Goal: Task Accomplishment & Management: Manage account settings

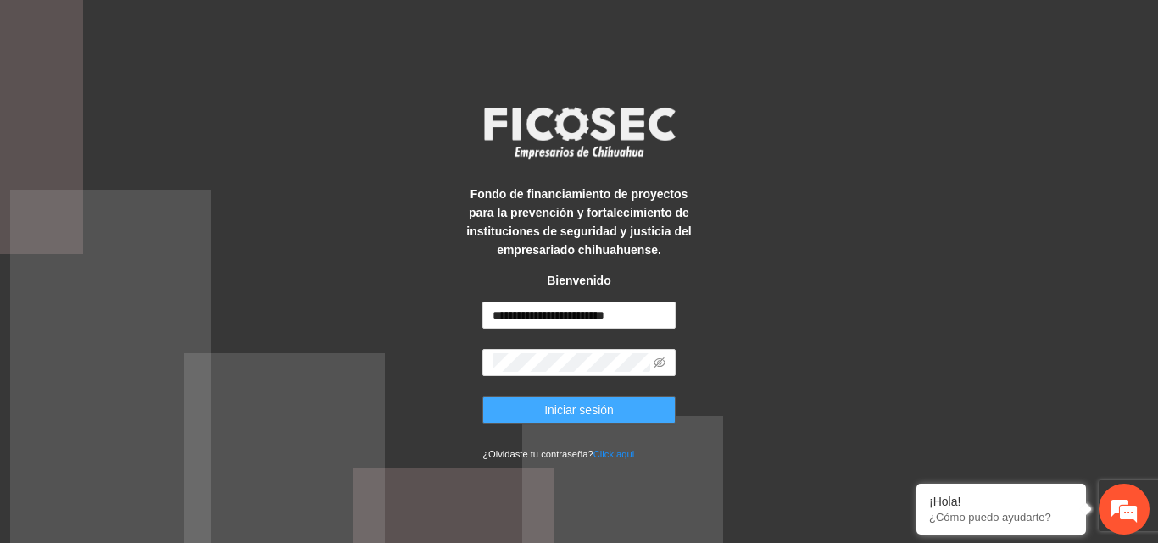
click at [589, 403] on span "Iniciar sesión" at bounding box center [578, 410] width 69 height 19
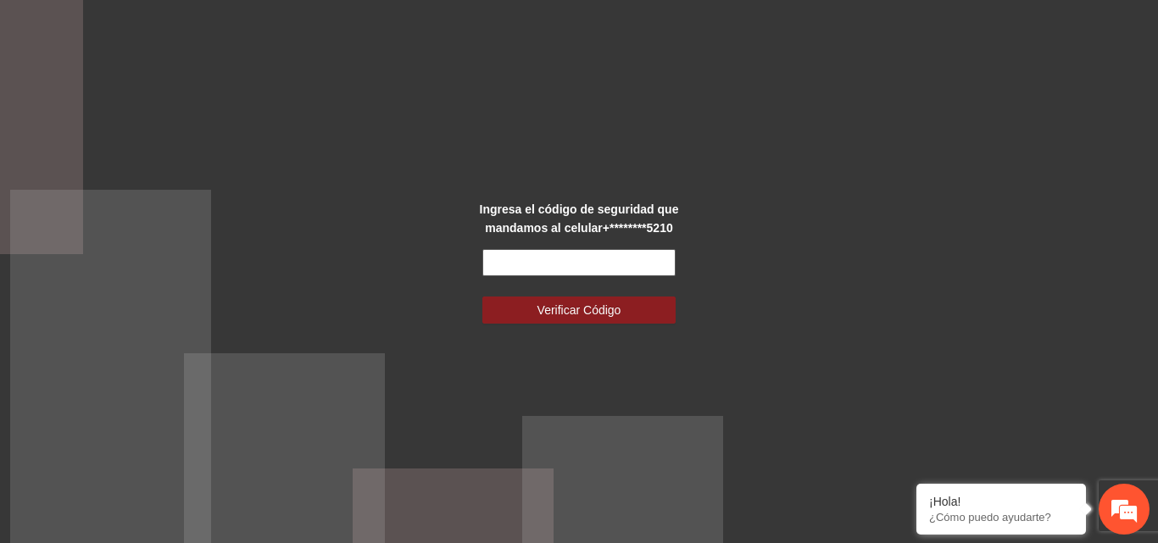
click at [573, 260] on input "text" at bounding box center [578, 262] width 193 height 27
type input "******"
click at [482, 297] on button "Verificar Código" at bounding box center [578, 310] width 193 height 27
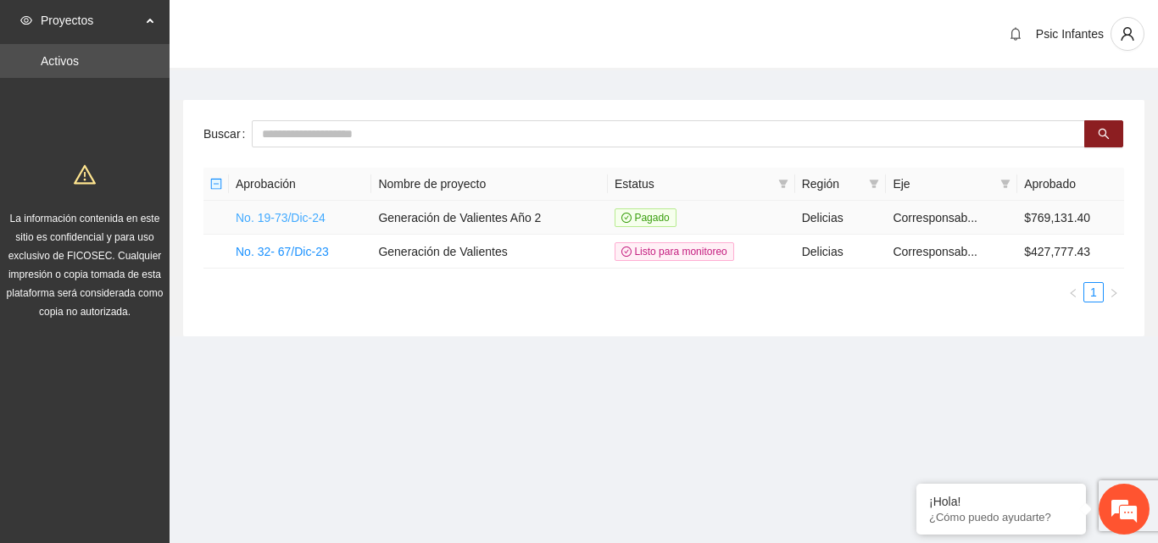
click at [275, 212] on link "No. 19-73/Dic-24" at bounding box center [281, 218] width 90 height 14
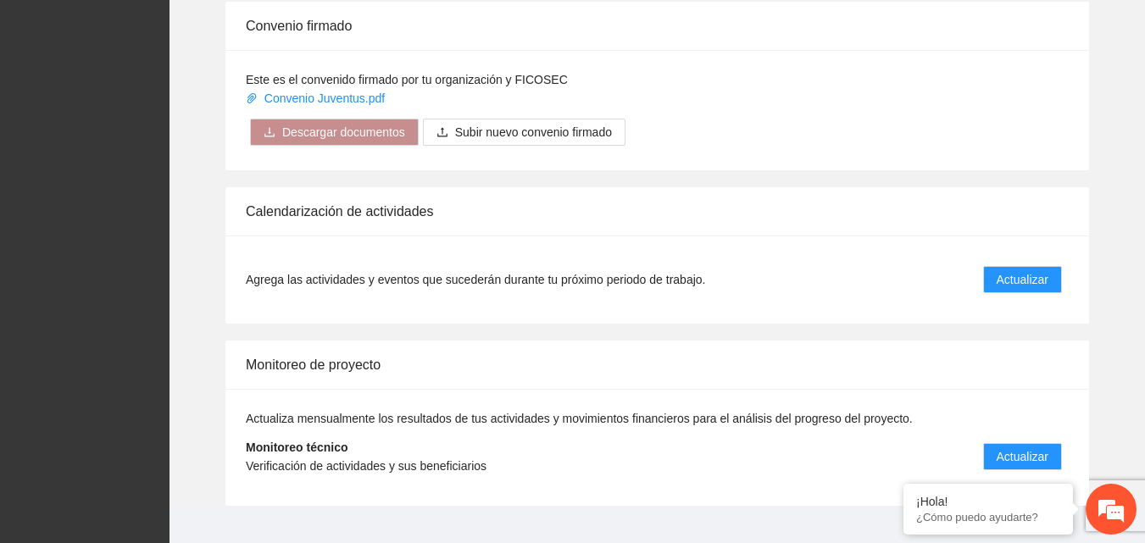
scroll to position [1356, 0]
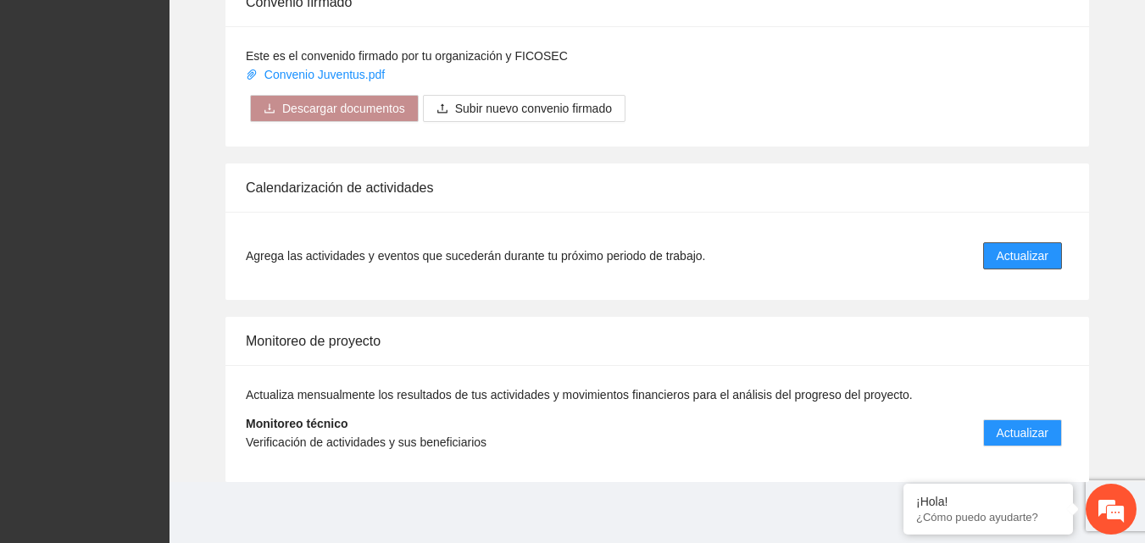
click at [1023, 252] on span "Actualizar" at bounding box center [1023, 256] width 52 height 19
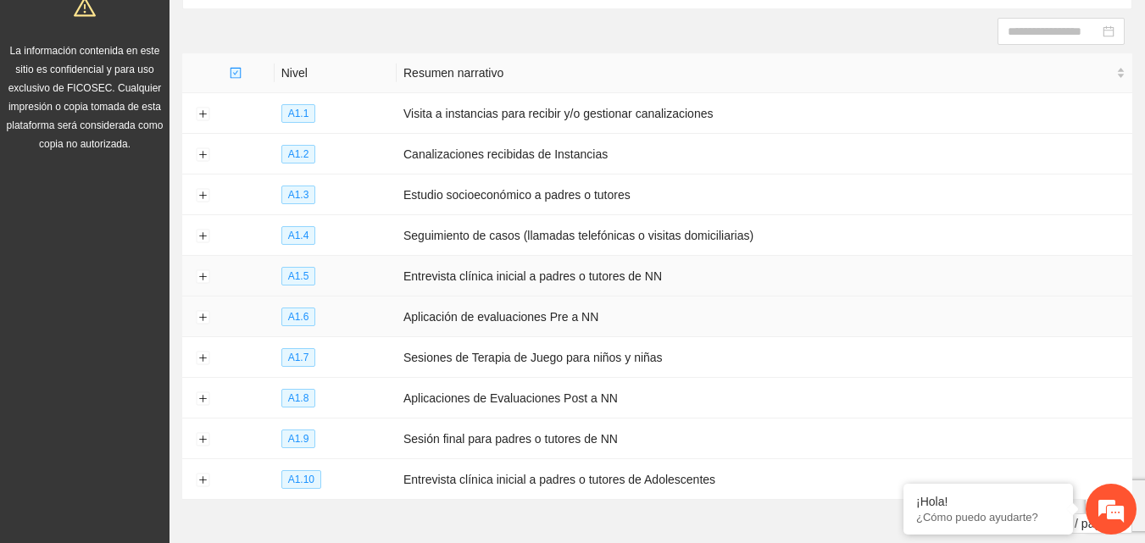
scroll to position [170, 0]
click at [198, 273] on button "Expand row" at bounding box center [203, 276] width 14 height 14
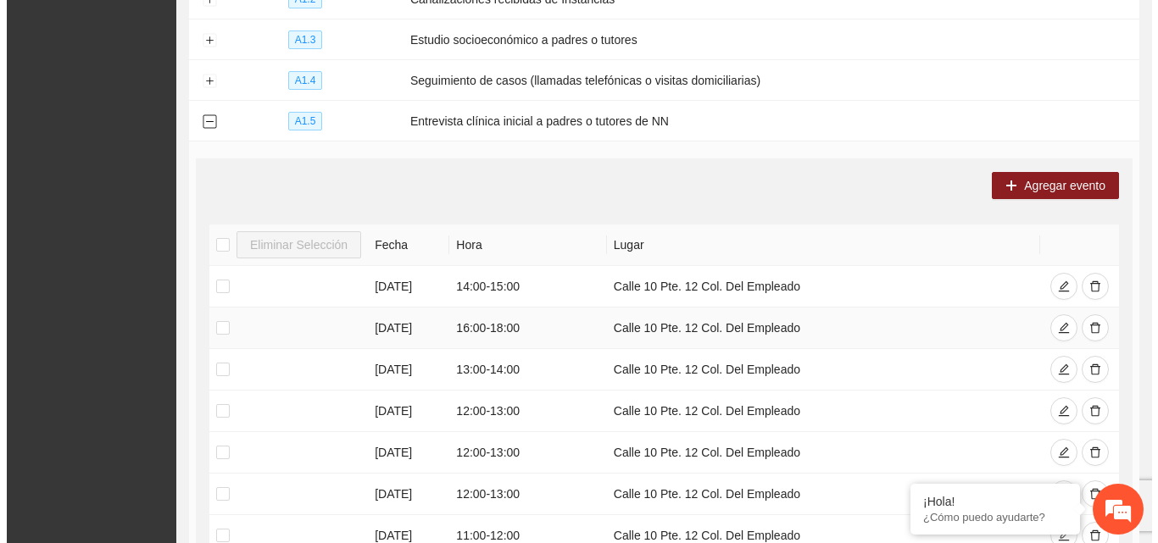
scroll to position [339, 0]
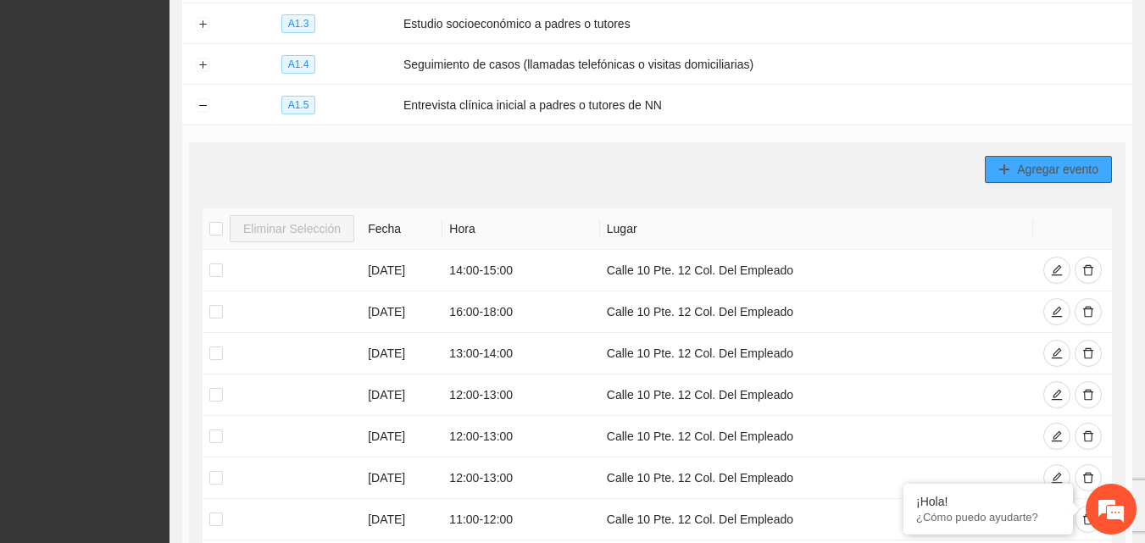
click at [1021, 165] on span "Agregar evento" at bounding box center [1057, 169] width 81 height 19
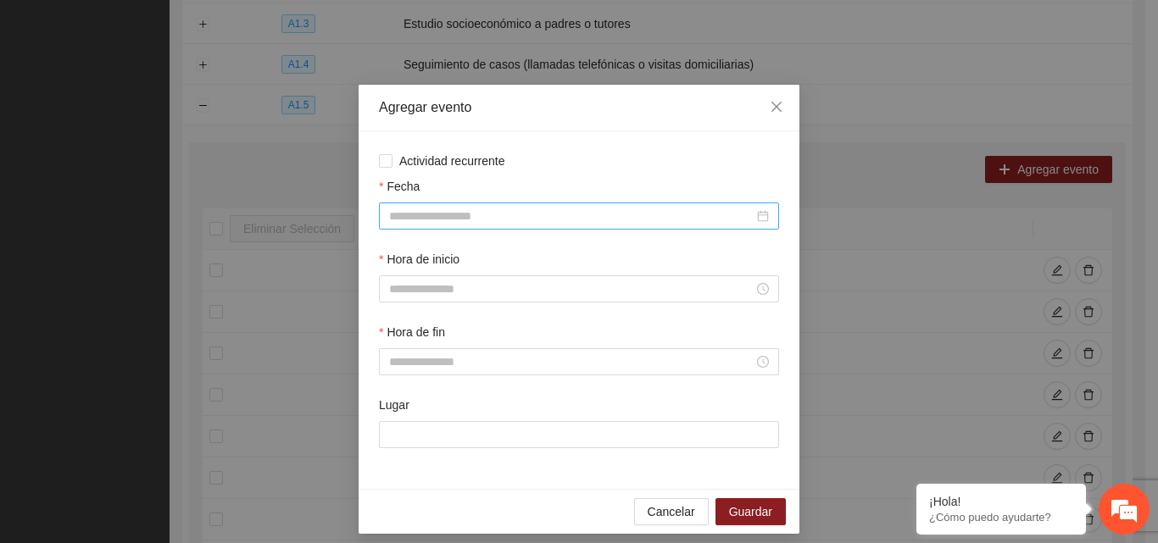
click at [475, 204] on div at bounding box center [579, 216] width 400 height 27
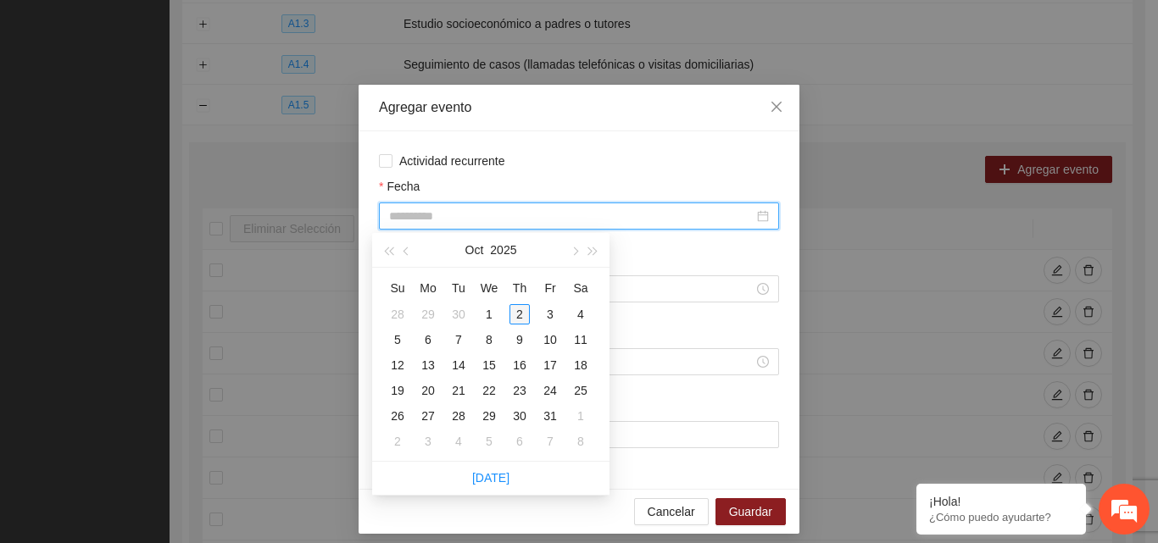
type input "**********"
click at [523, 312] on div "2" at bounding box center [519, 314] width 20 height 20
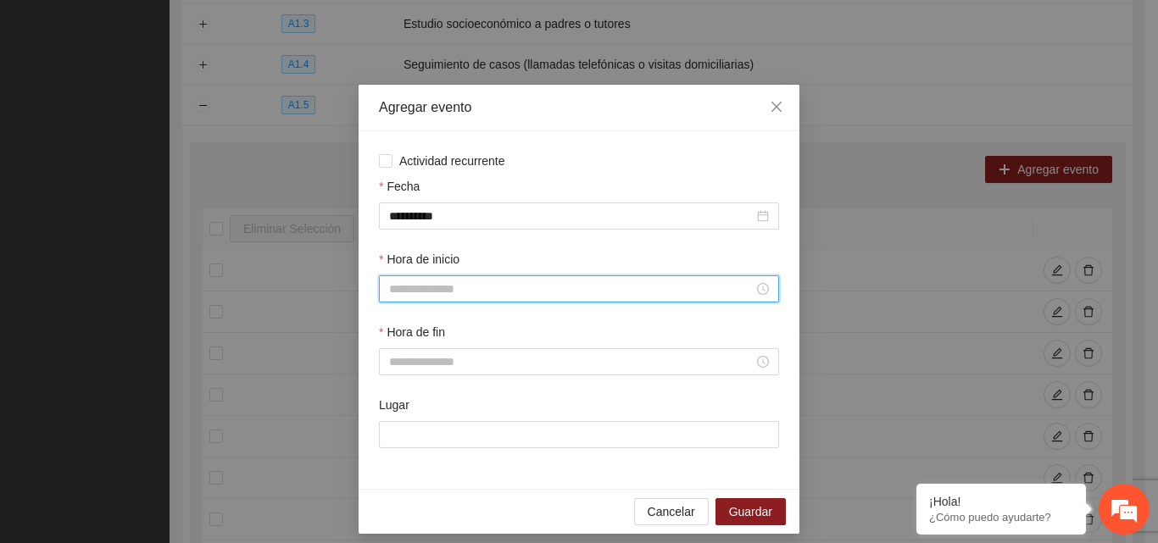
click at [464, 292] on input "Hora de inicio" at bounding box center [571, 289] width 364 height 19
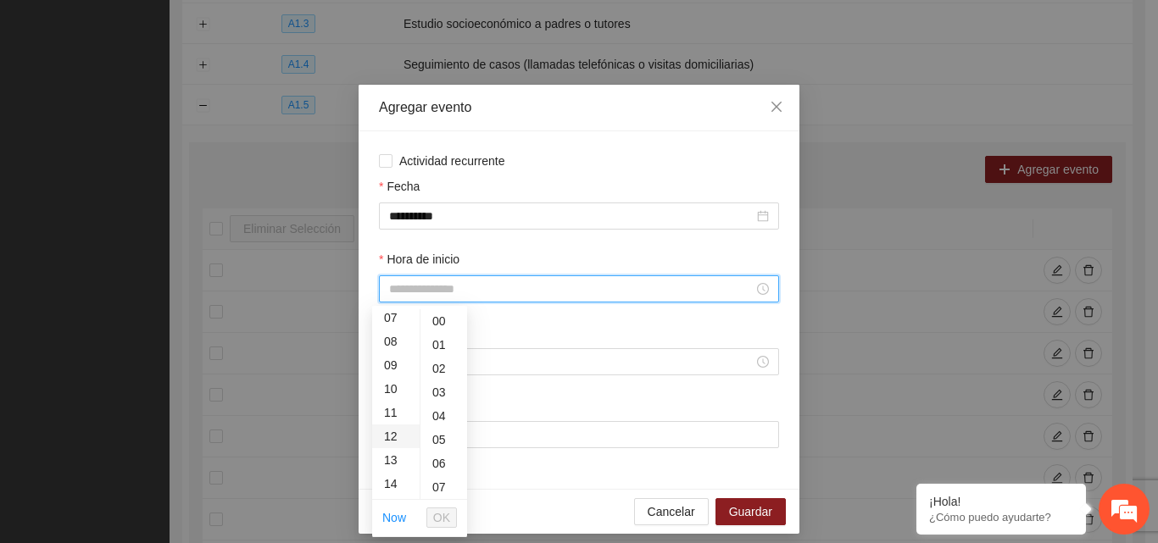
click at [391, 436] on div "12" at bounding box center [395, 437] width 47 height 24
click at [447, 523] on span "OK" at bounding box center [441, 518] width 17 height 19
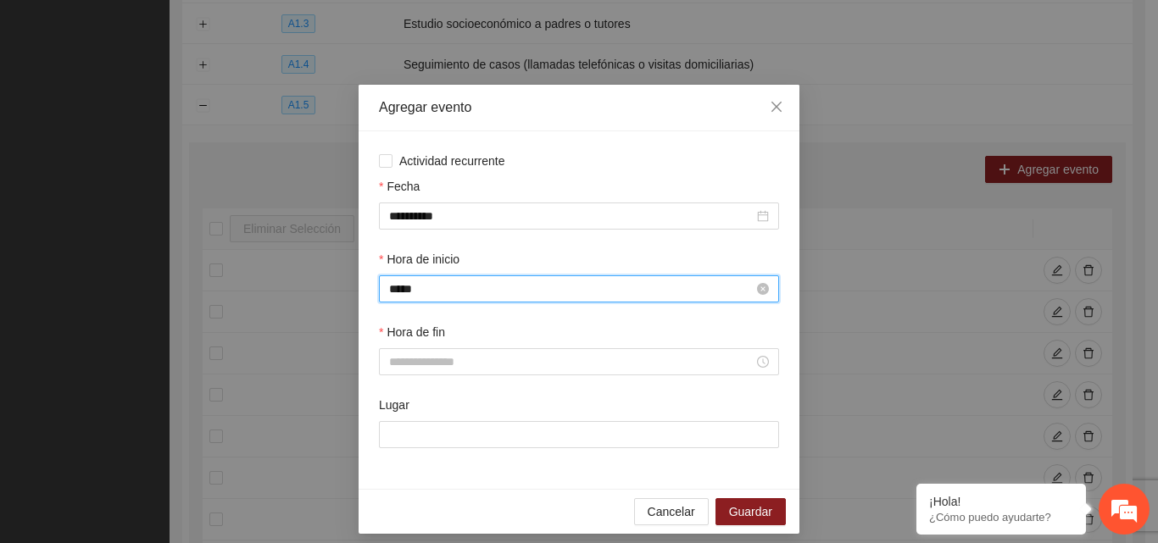
click at [459, 292] on input "*****" at bounding box center [571, 289] width 364 height 19
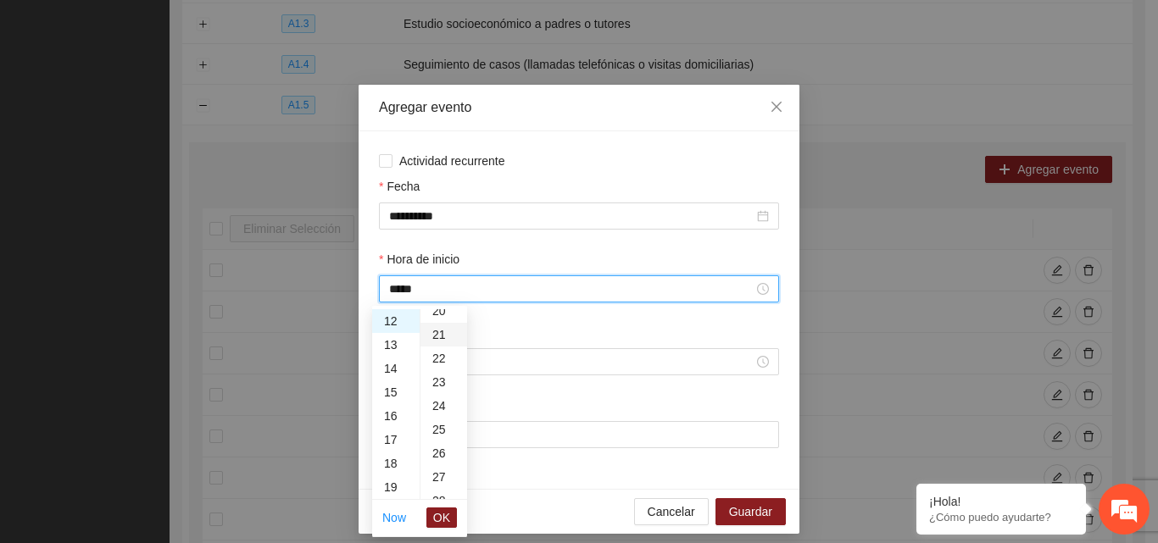
scroll to position [593, 0]
click at [438, 441] on div "30" at bounding box center [443, 440] width 47 height 24
type input "*****"
click at [442, 520] on span "OK" at bounding box center [441, 518] width 17 height 19
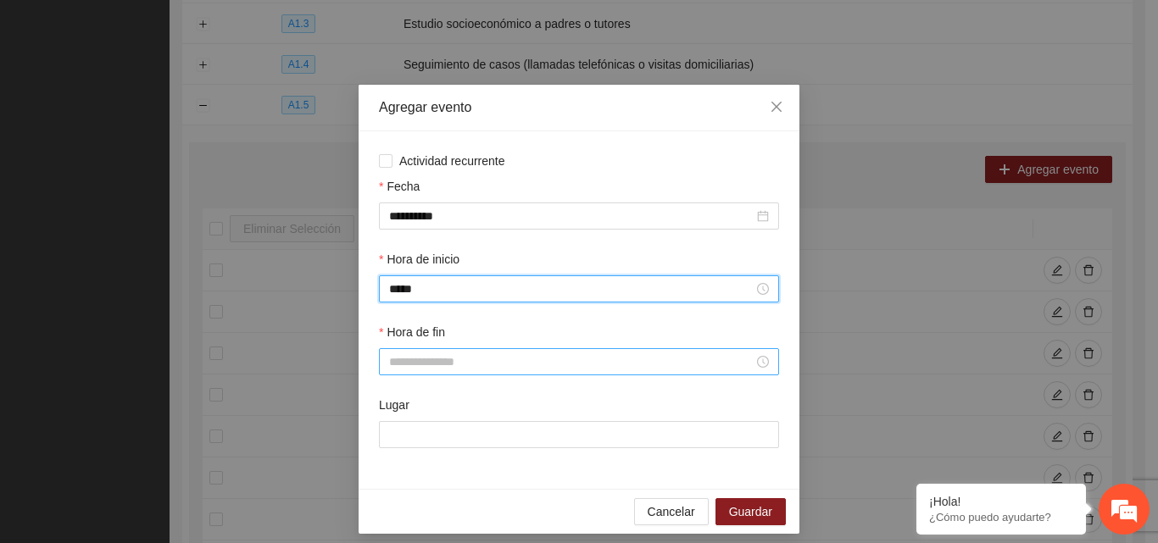
click at [473, 362] on input "Hora de fin" at bounding box center [571, 362] width 364 height 19
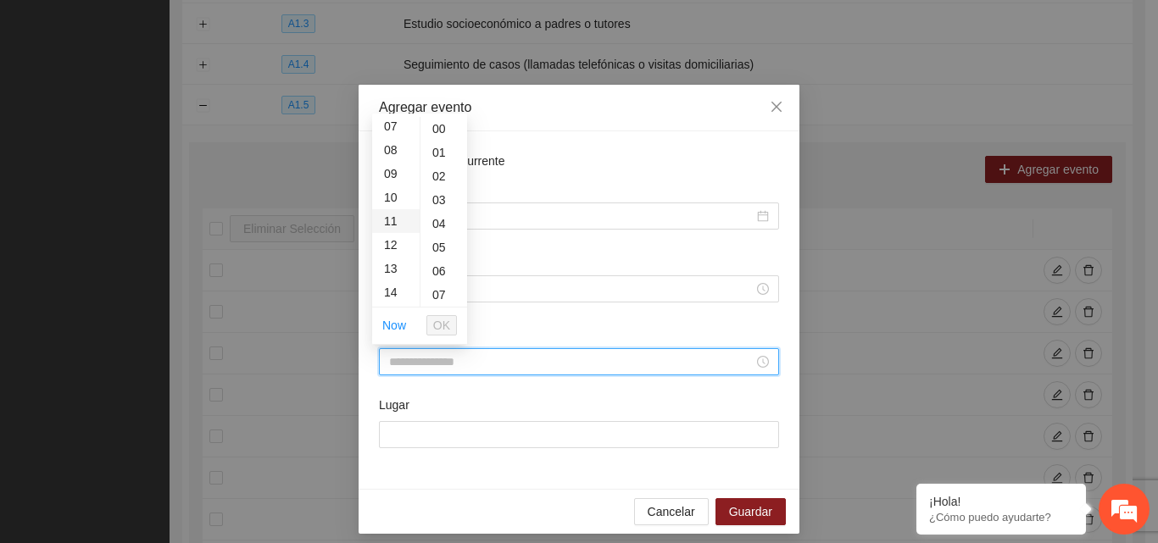
scroll to position [170, 0]
click at [390, 271] on div "13" at bounding box center [395, 268] width 47 height 24
drag, startPoint x: 442, startPoint y: 248, endPoint x: 446, endPoint y: 275, distance: 27.3
click at [443, 249] on div "30" at bounding box center [443, 248] width 47 height 24
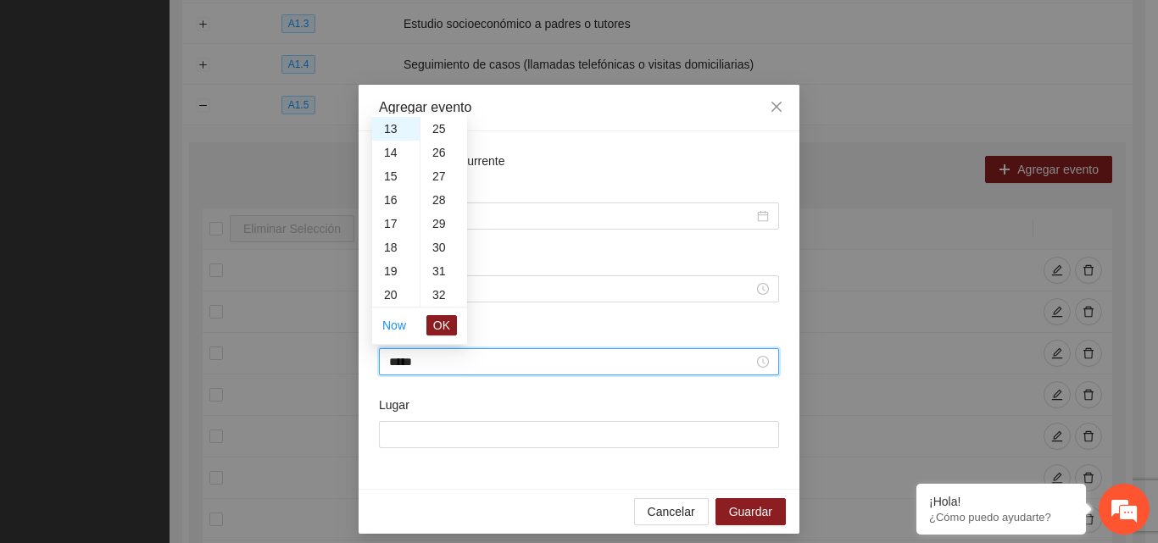
type input "*****"
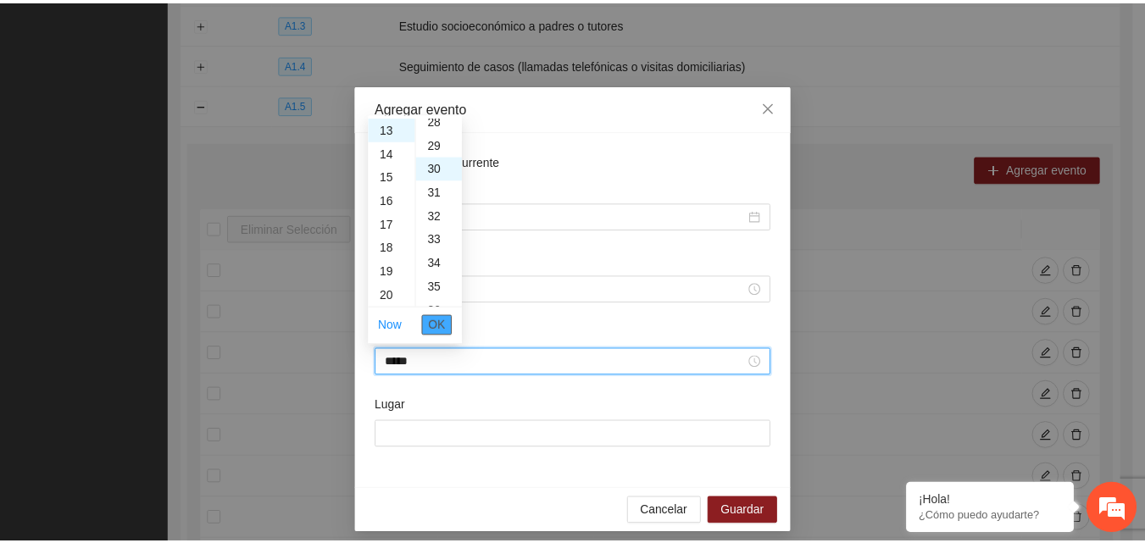
scroll to position [712, 0]
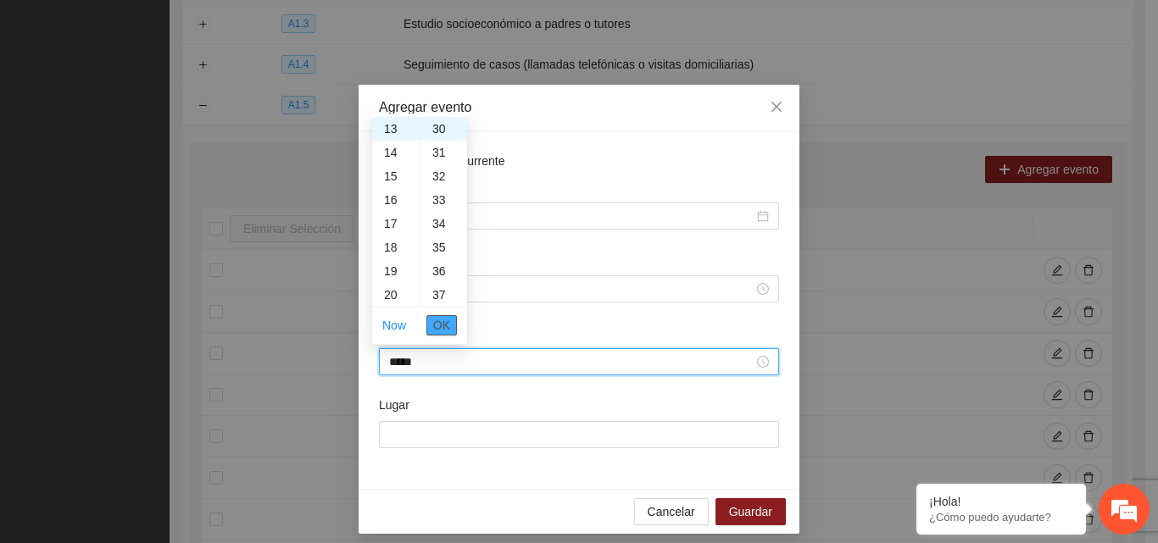
click at [440, 327] on span "OK" at bounding box center [441, 325] width 17 height 19
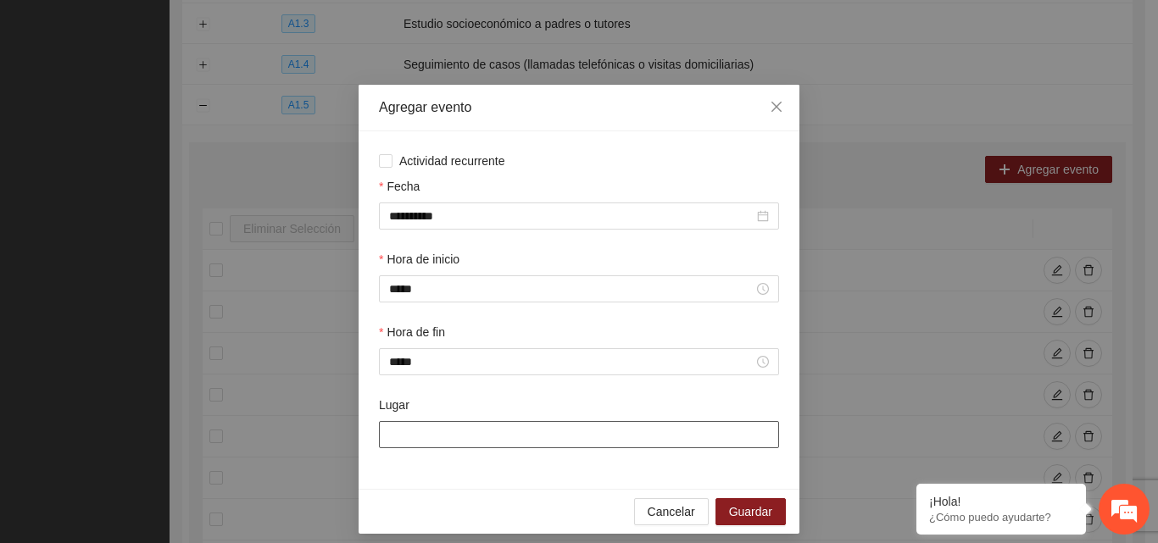
click at [435, 436] on input "Lugar" at bounding box center [579, 434] width 400 height 27
type input "**********"
click at [750, 512] on span "Guardar" at bounding box center [750, 512] width 43 height 19
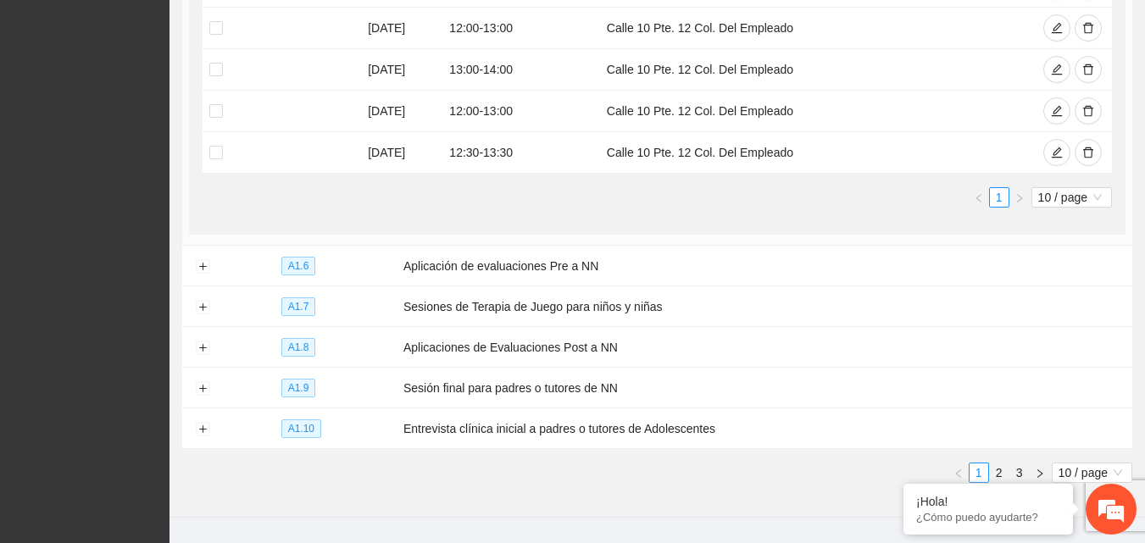
scroll to position [865, 0]
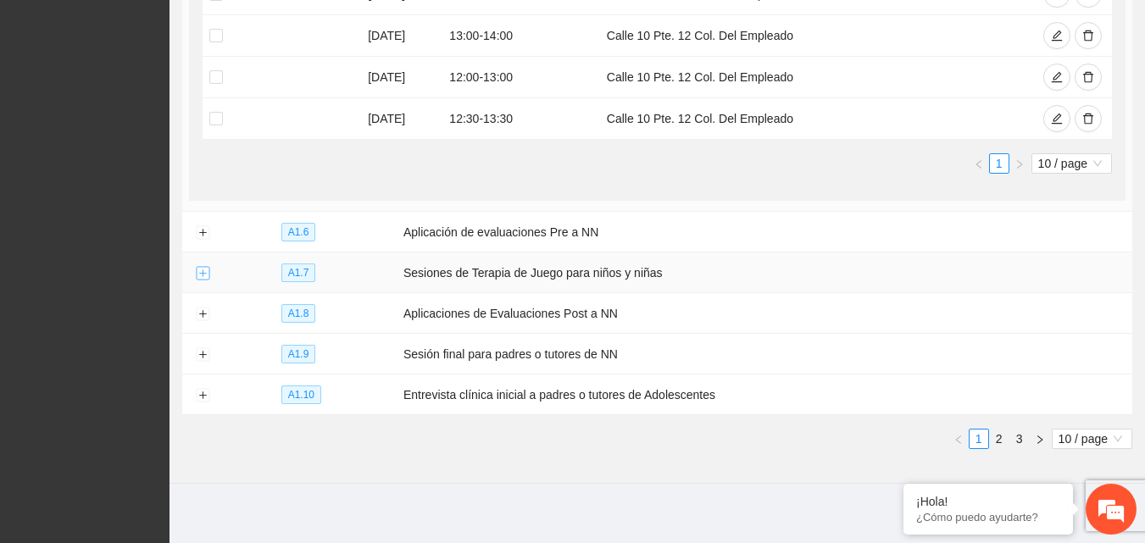
click at [200, 267] on button "Expand row" at bounding box center [203, 274] width 14 height 14
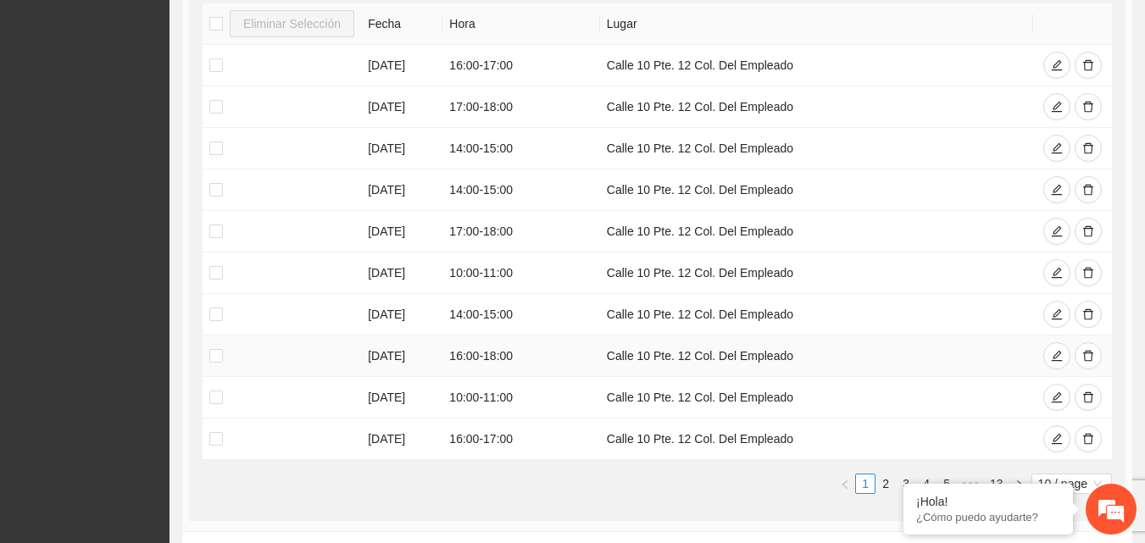
scroll to position [1288, 0]
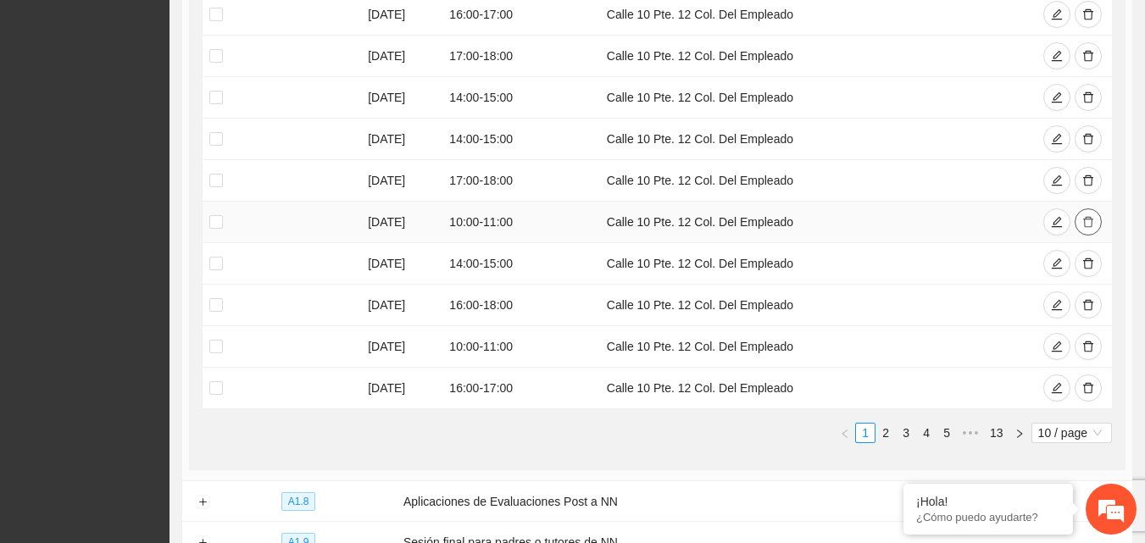
click at [1090, 219] on icon "delete" at bounding box center [1088, 222] width 12 height 12
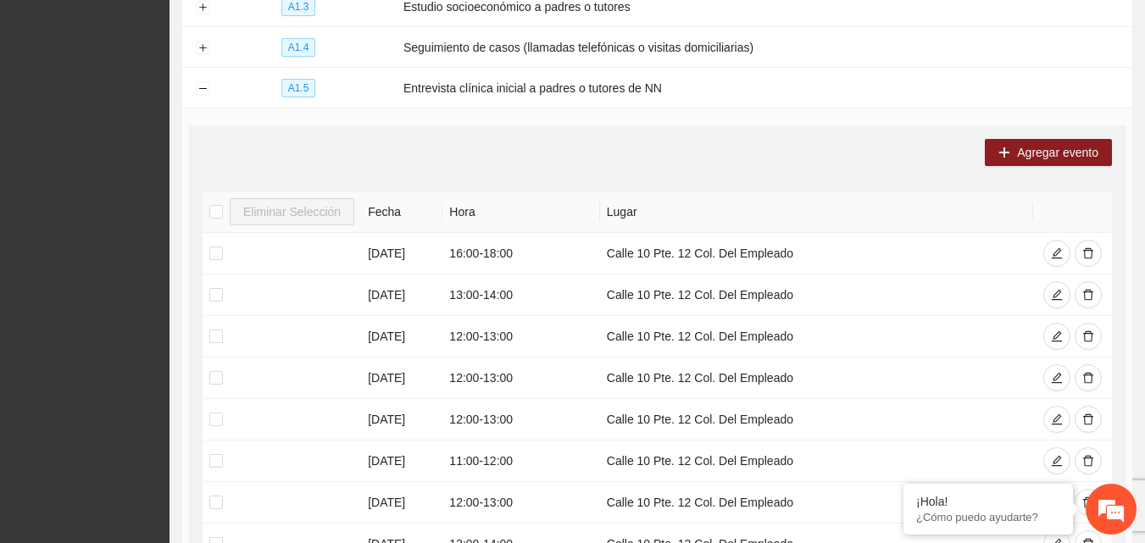
scroll to position [0, 0]
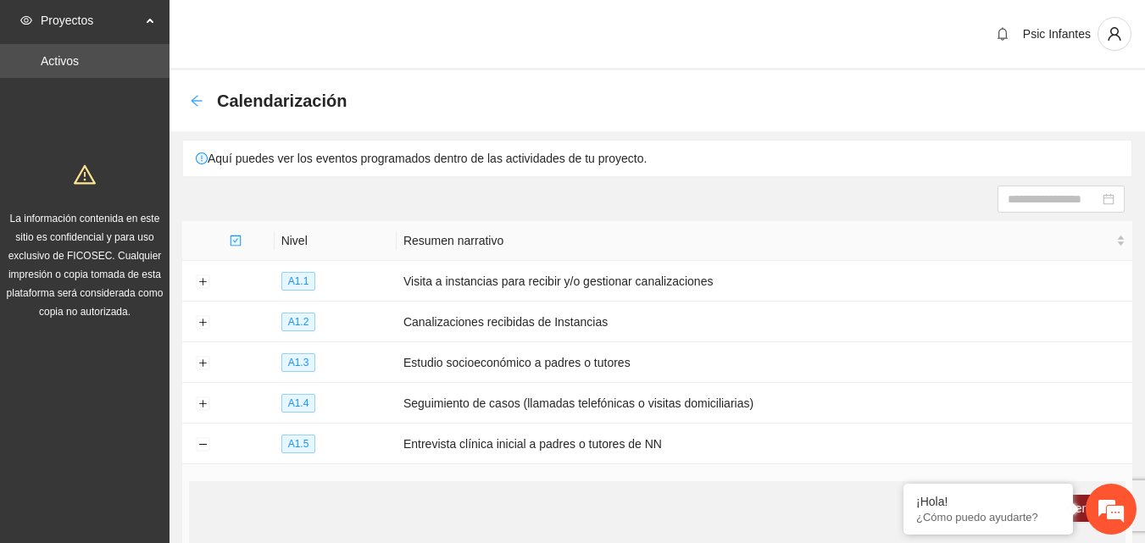
click at [196, 102] on icon "arrow-left" at bounding box center [197, 101] width 14 height 14
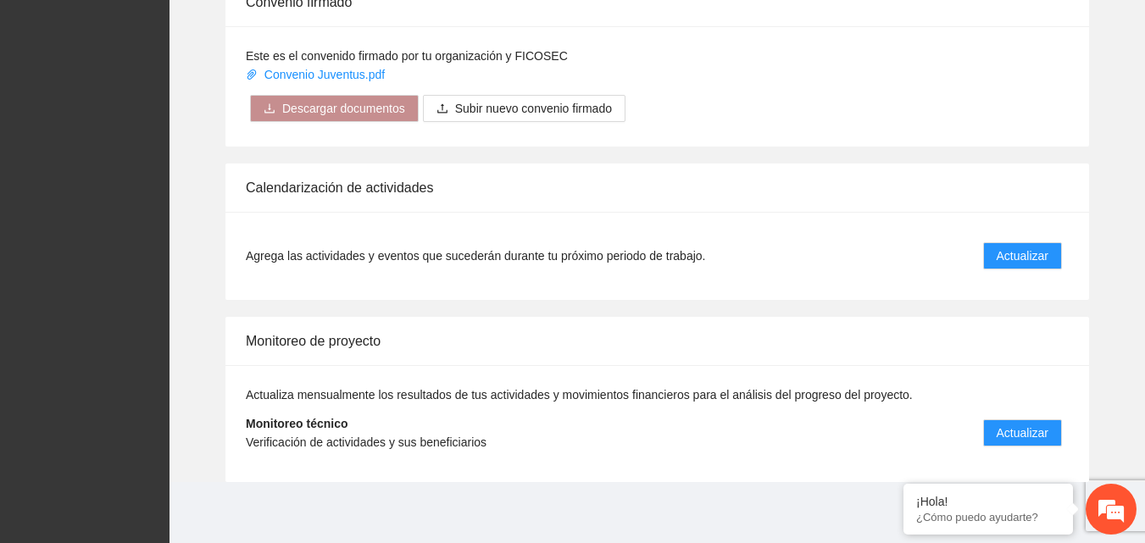
scroll to position [1359, 0]
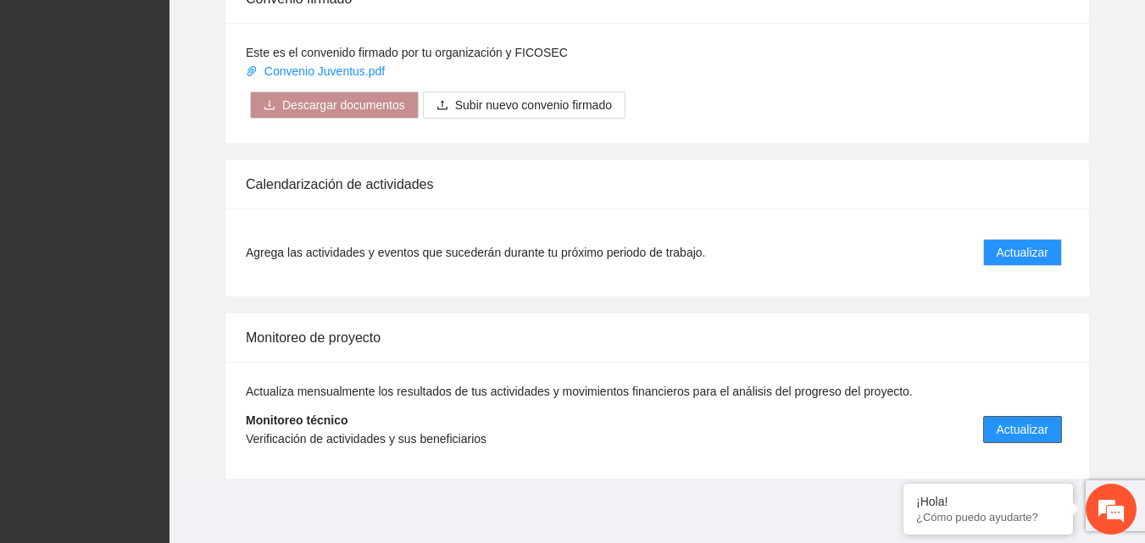
click at [1004, 430] on span "Actualizar" at bounding box center [1023, 429] width 52 height 19
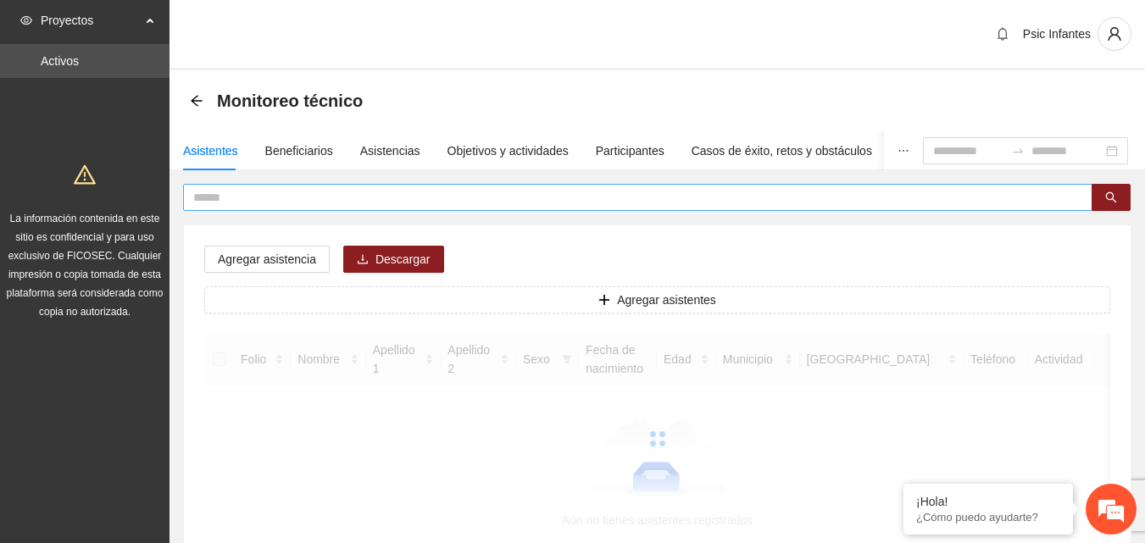
click at [243, 199] on input "text" at bounding box center [631, 197] width 876 height 19
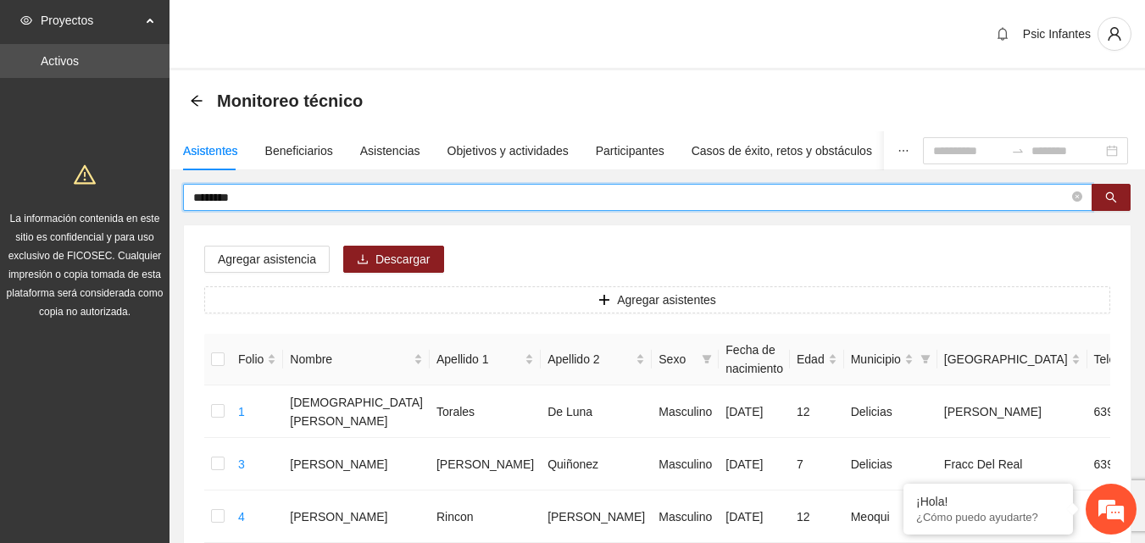
type input "********"
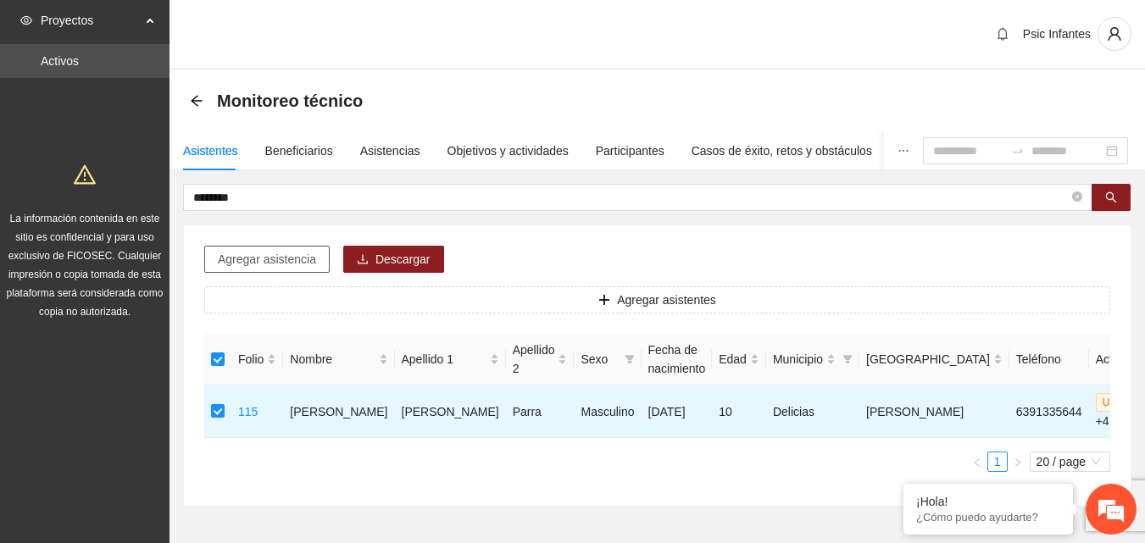
click at [267, 266] on span "Agregar asistencia" at bounding box center [267, 259] width 98 height 19
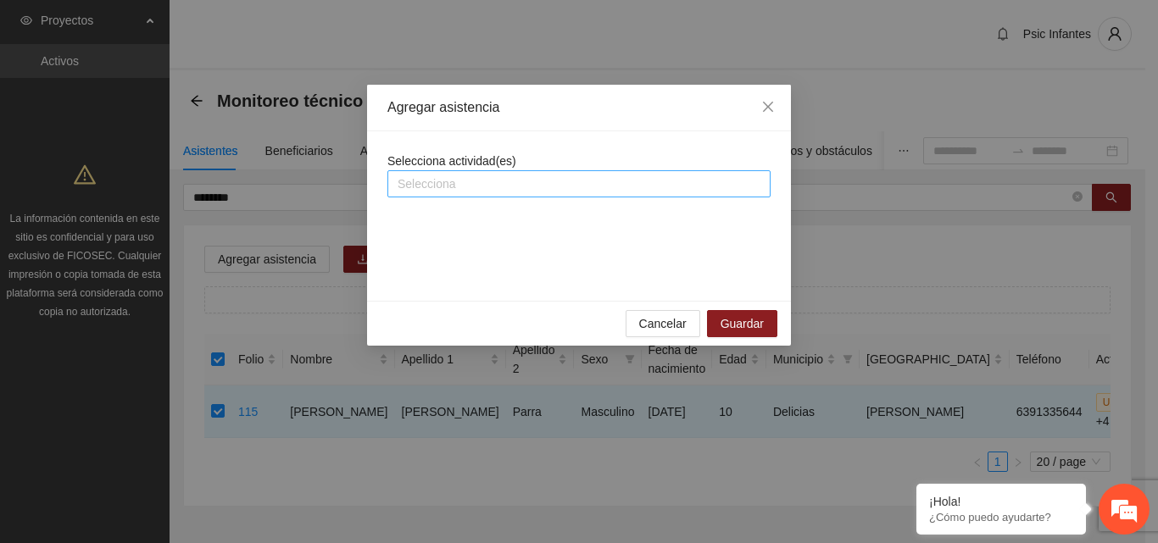
click at [486, 185] on div at bounding box center [579, 184] width 375 height 20
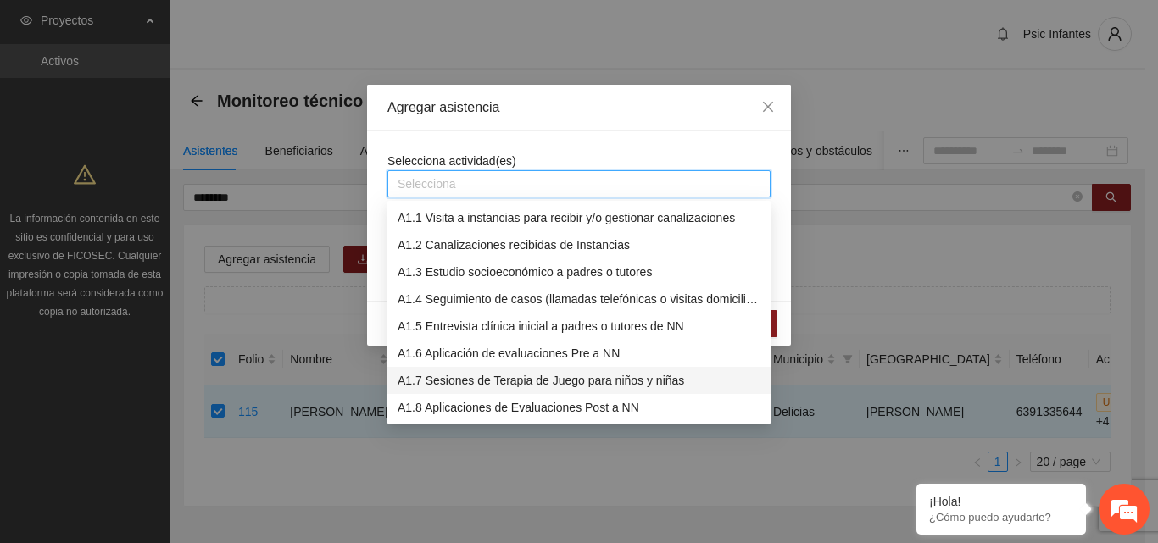
click at [430, 379] on div "A1.7 Sesiones de Terapia de Juego para niños y niñas" at bounding box center [579, 380] width 363 height 19
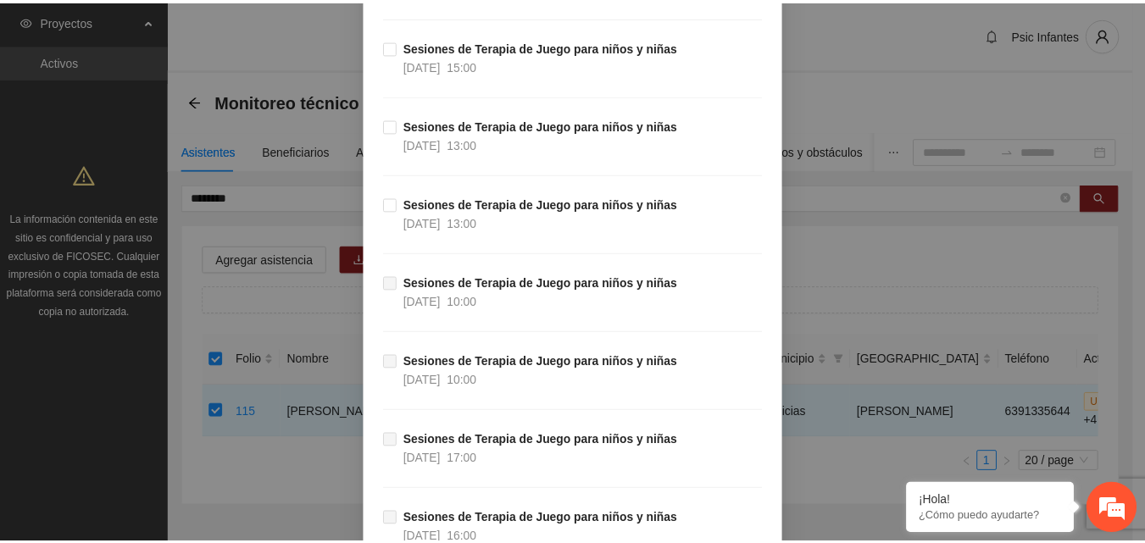
scroll to position [9360, 0]
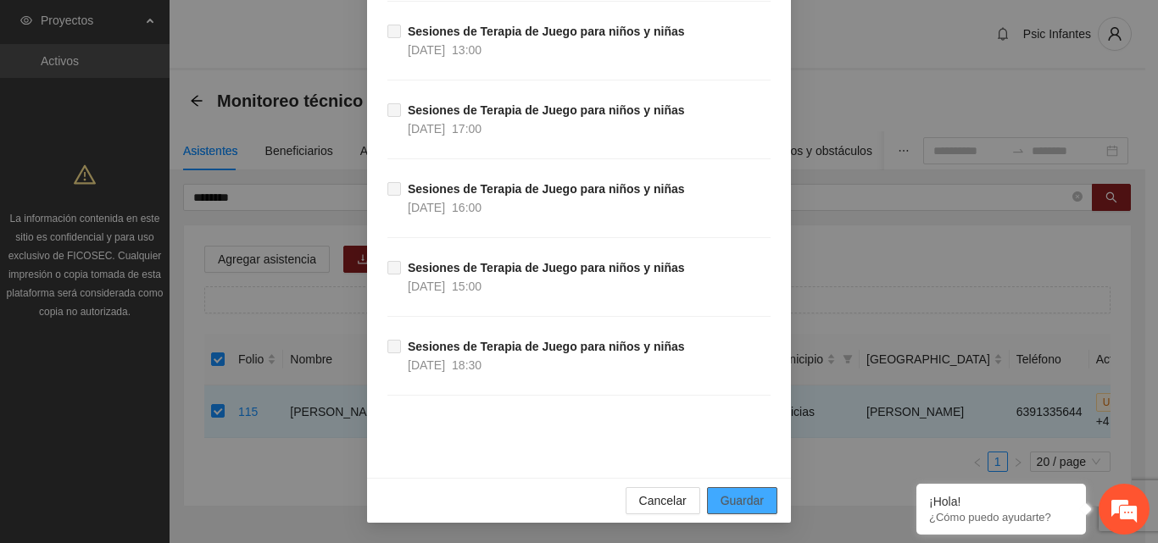
click at [752, 504] on span "Guardar" at bounding box center [741, 501] width 43 height 19
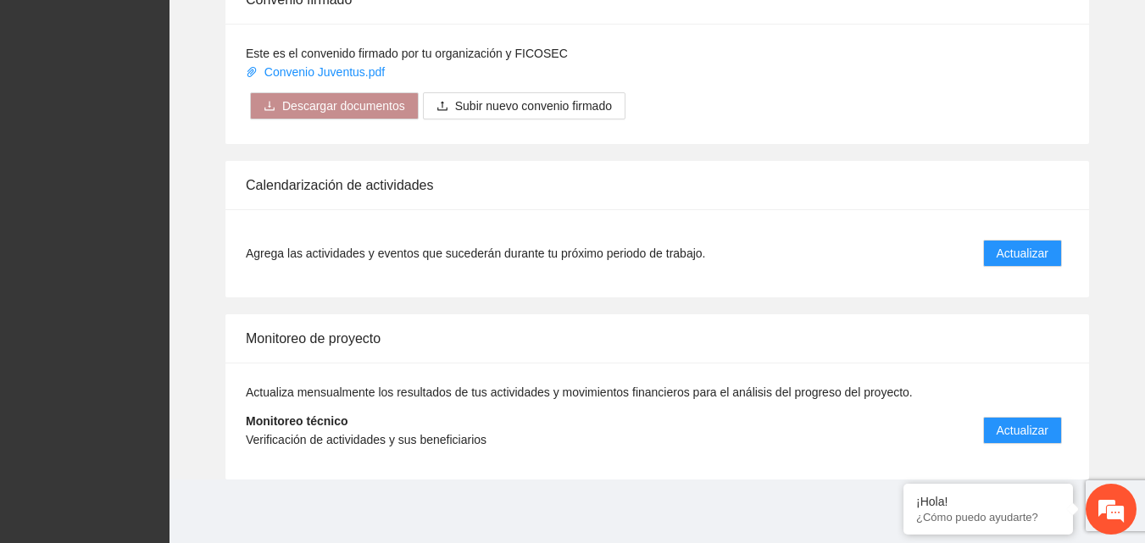
scroll to position [1359, 0]
click at [1003, 254] on span "Actualizar" at bounding box center [1023, 252] width 52 height 19
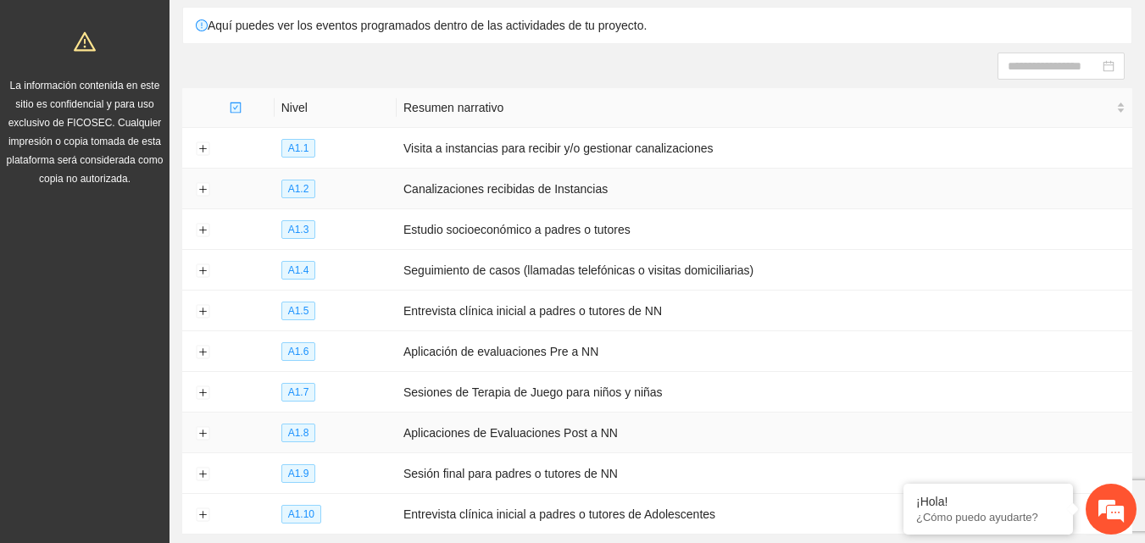
scroll to position [253, 0]
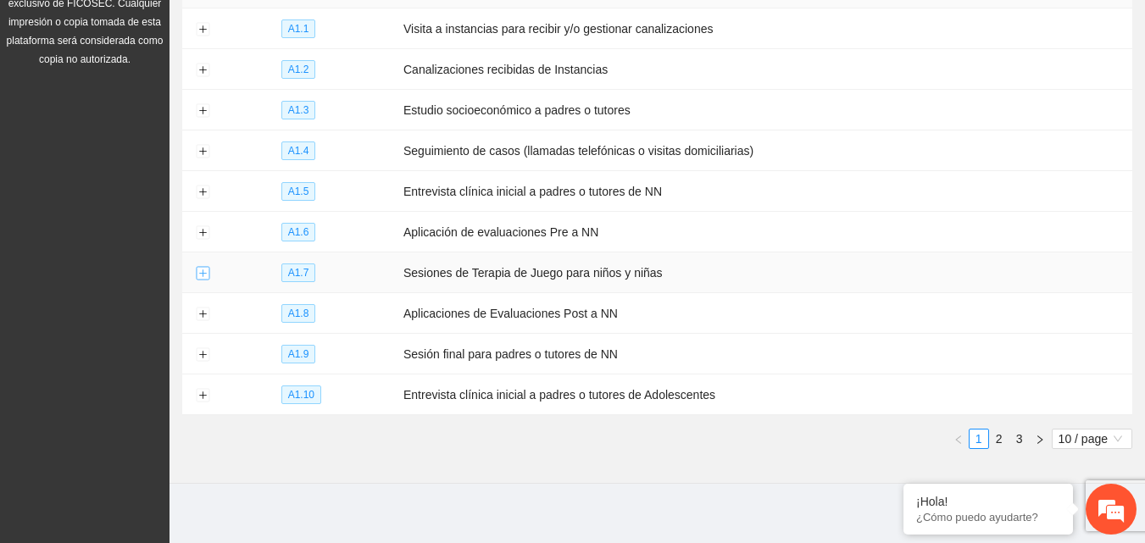
click at [199, 274] on button "Expand row" at bounding box center [203, 274] width 14 height 14
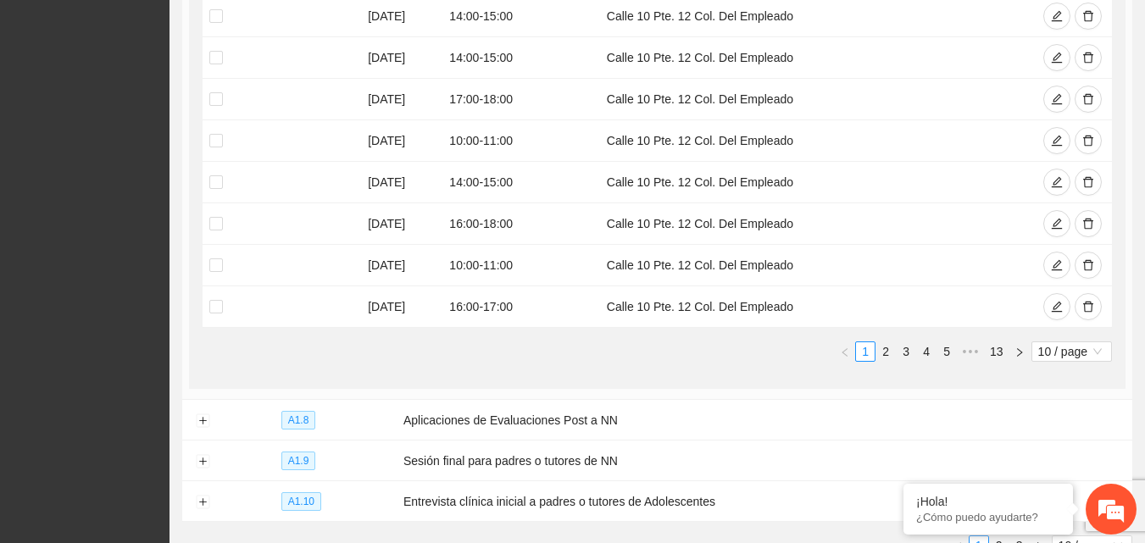
scroll to position [761, 0]
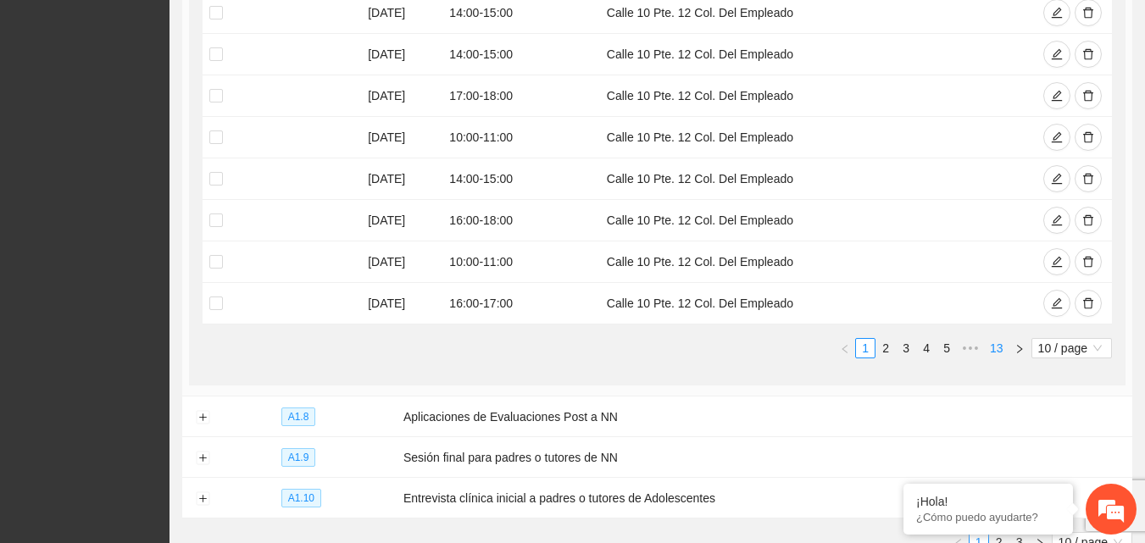
click at [999, 339] on link "13" at bounding box center [997, 348] width 24 height 19
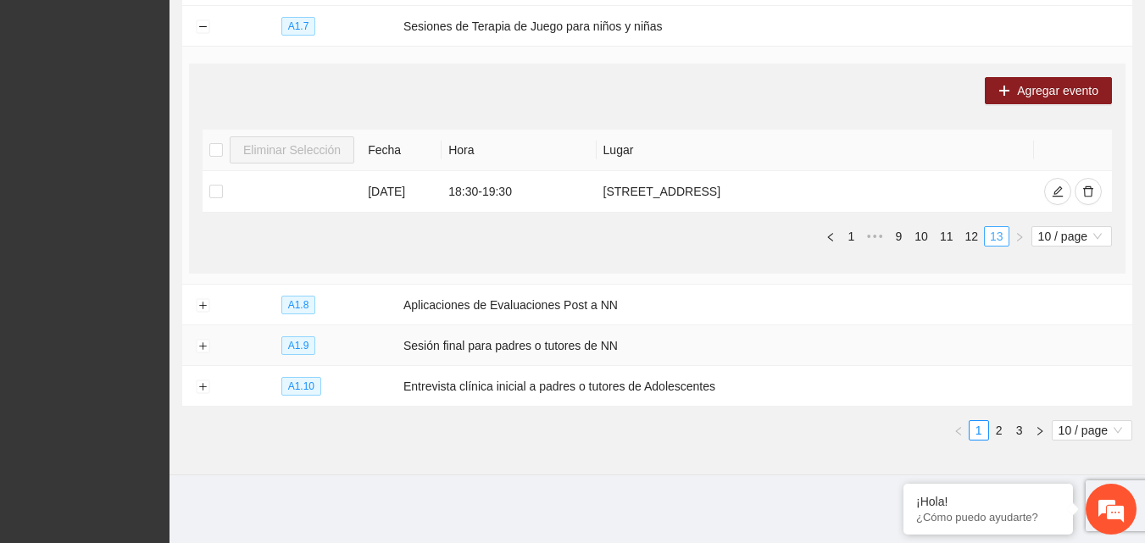
scroll to position [491, 0]
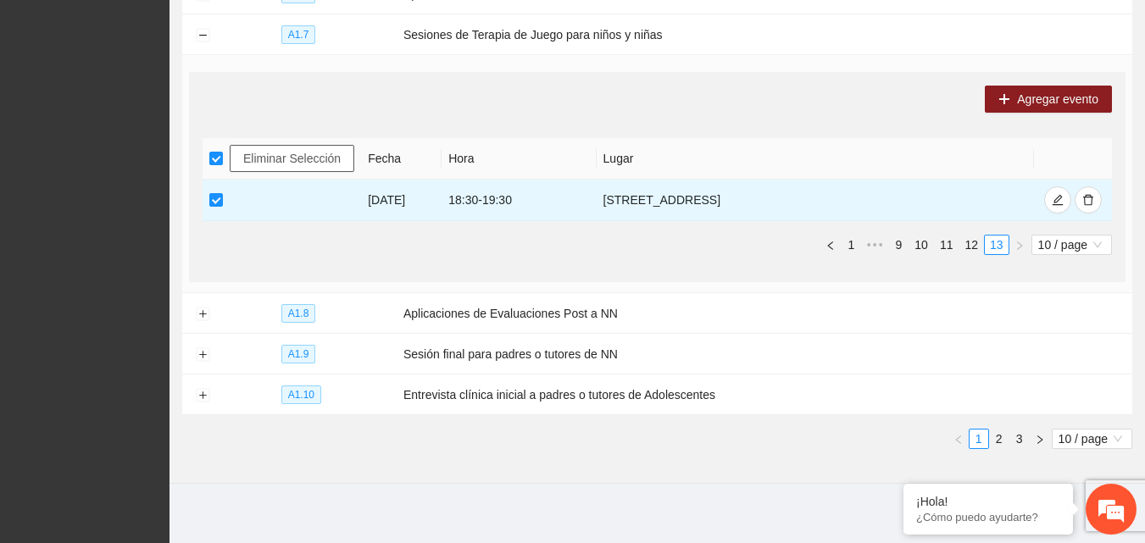
click at [271, 156] on span "Eliminar Selección" at bounding box center [291, 158] width 97 height 19
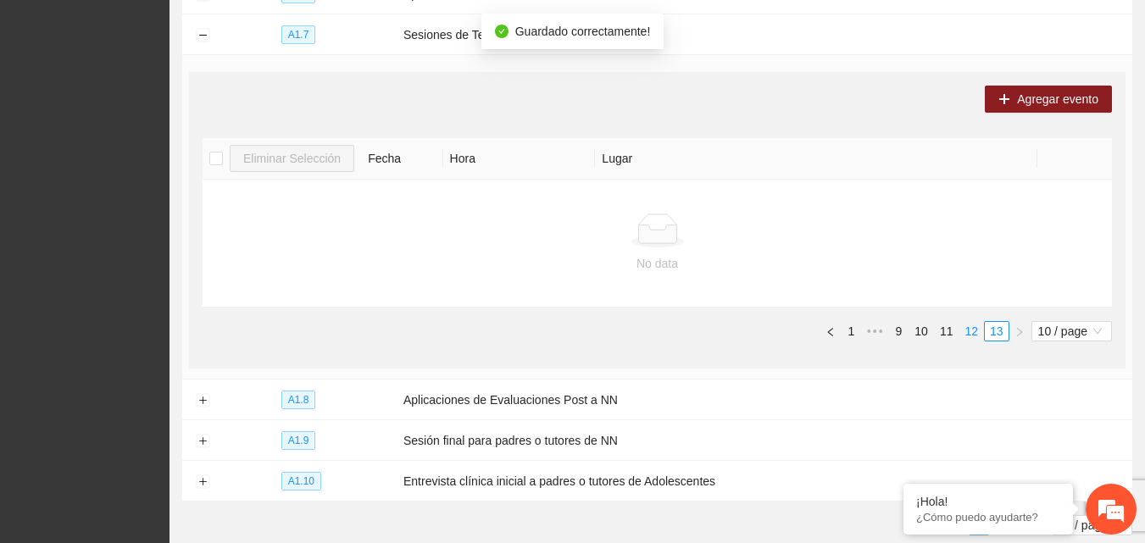
click at [972, 331] on link "12" at bounding box center [971, 331] width 24 height 19
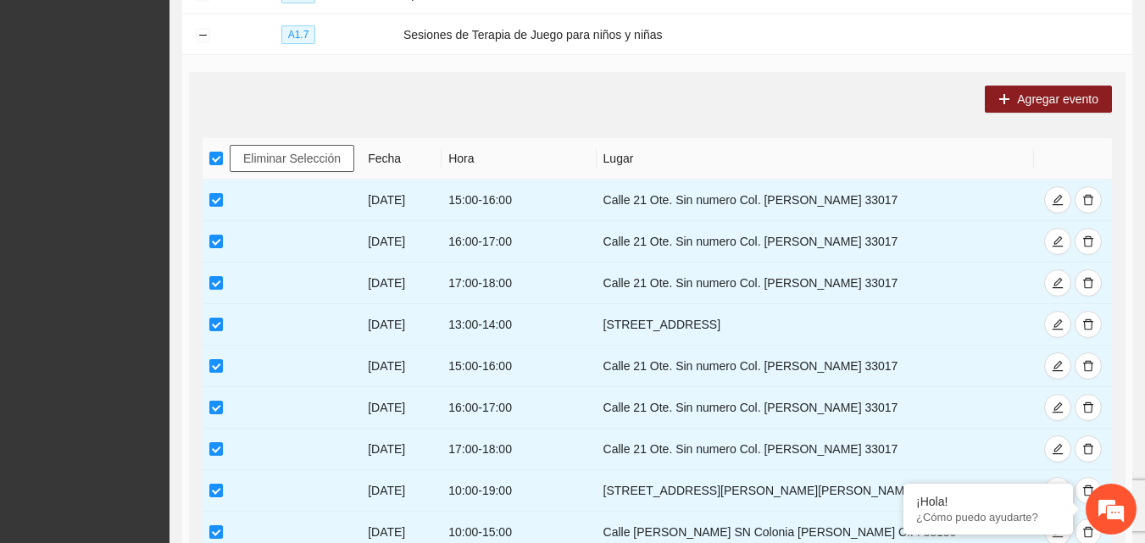
click at [301, 158] on span "Eliminar Selección" at bounding box center [291, 158] width 97 height 19
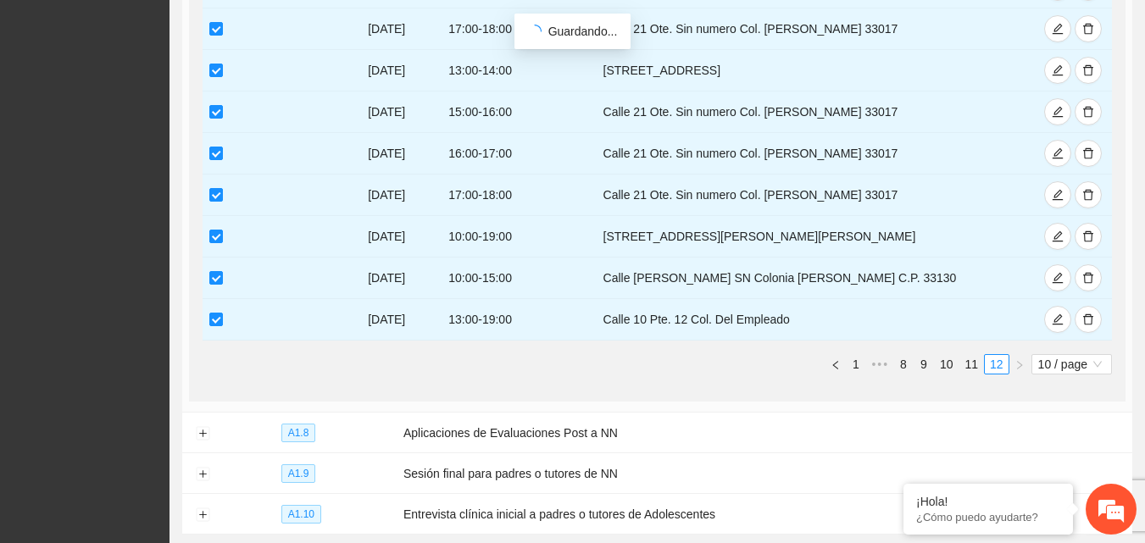
scroll to position [577, 0]
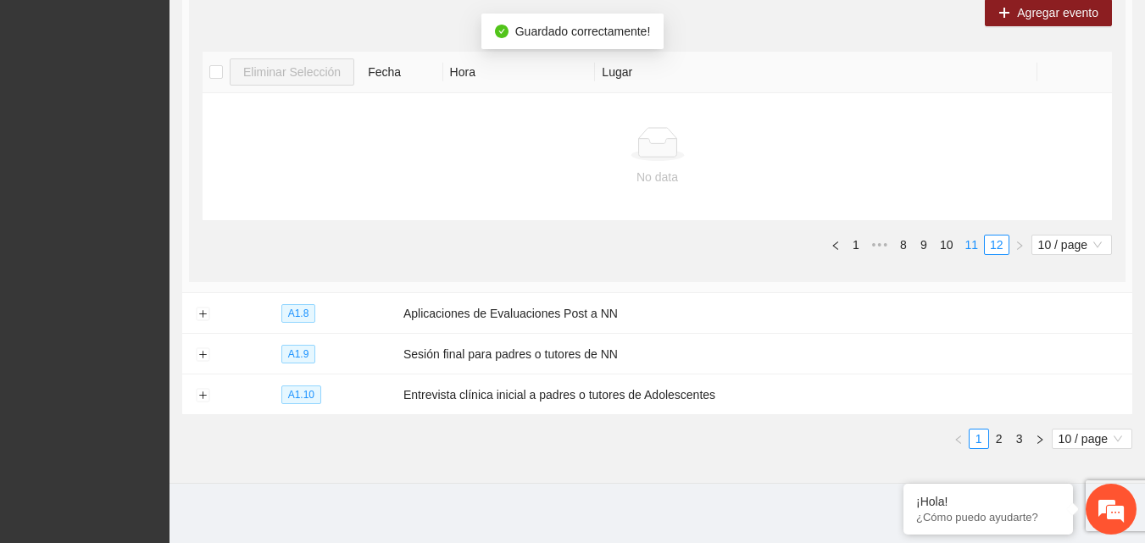
click at [968, 237] on link "11" at bounding box center [971, 245] width 24 height 19
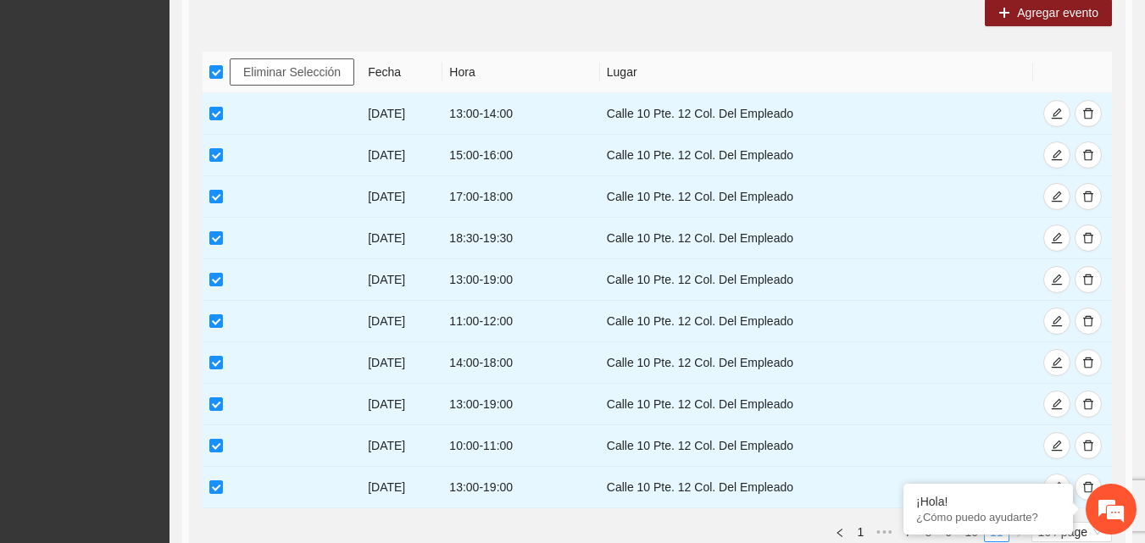
click at [264, 67] on span "Eliminar Selección" at bounding box center [291, 72] width 97 height 19
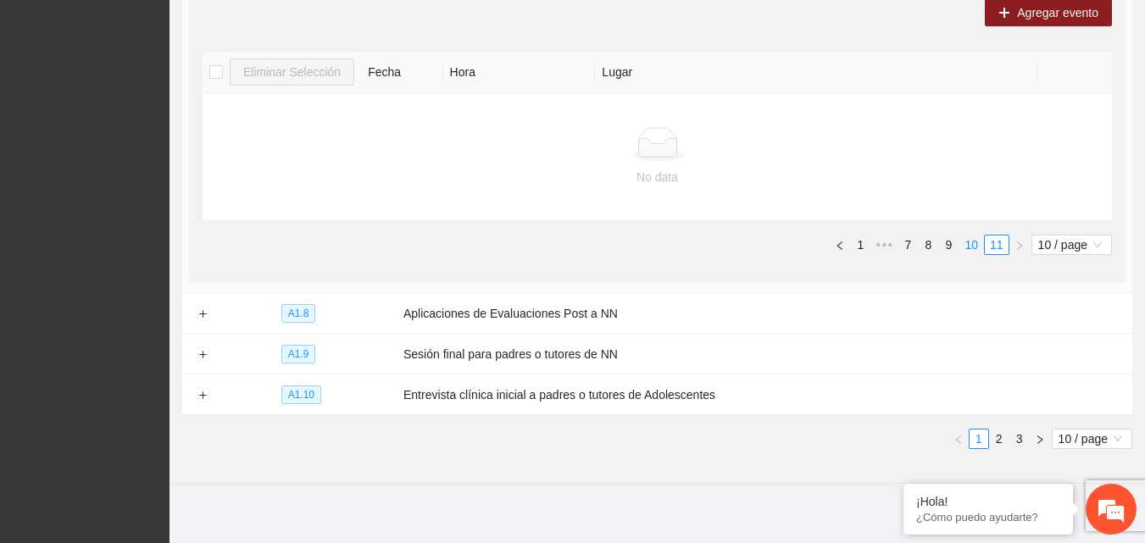
click at [966, 247] on link "10" at bounding box center [971, 245] width 24 height 19
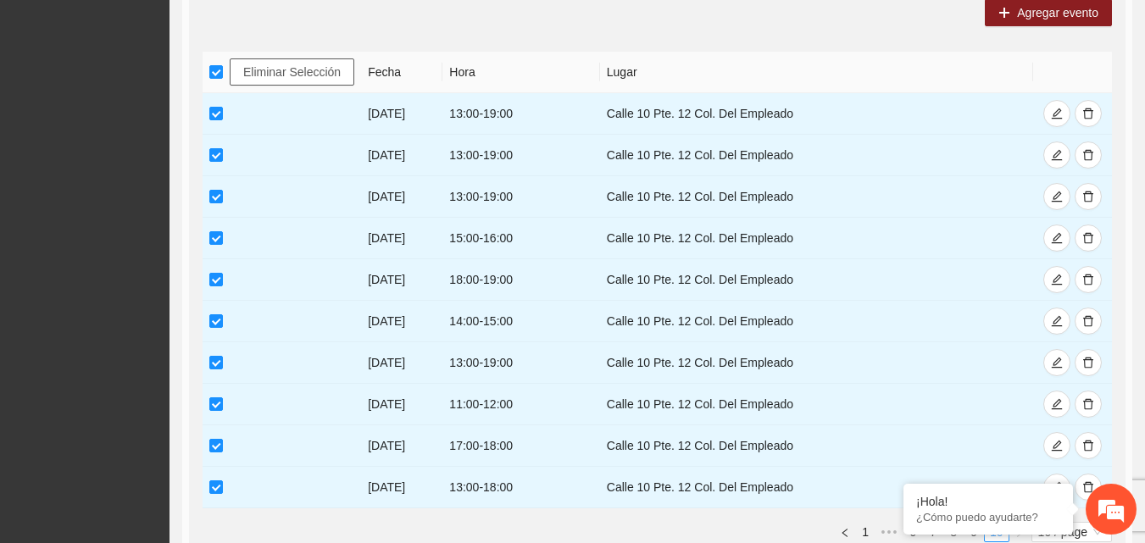
click at [270, 63] on span "Eliminar Selección" at bounding box center [291, 72] width 97 height 19
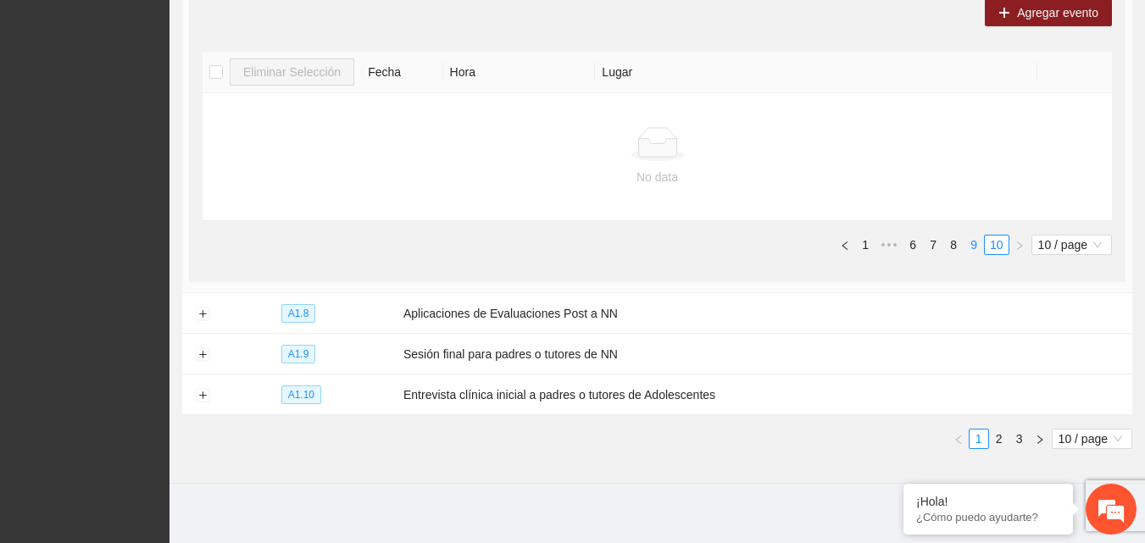
click at [967, 241] on link "9" at bounding box center [974, 245] width 19 height 19
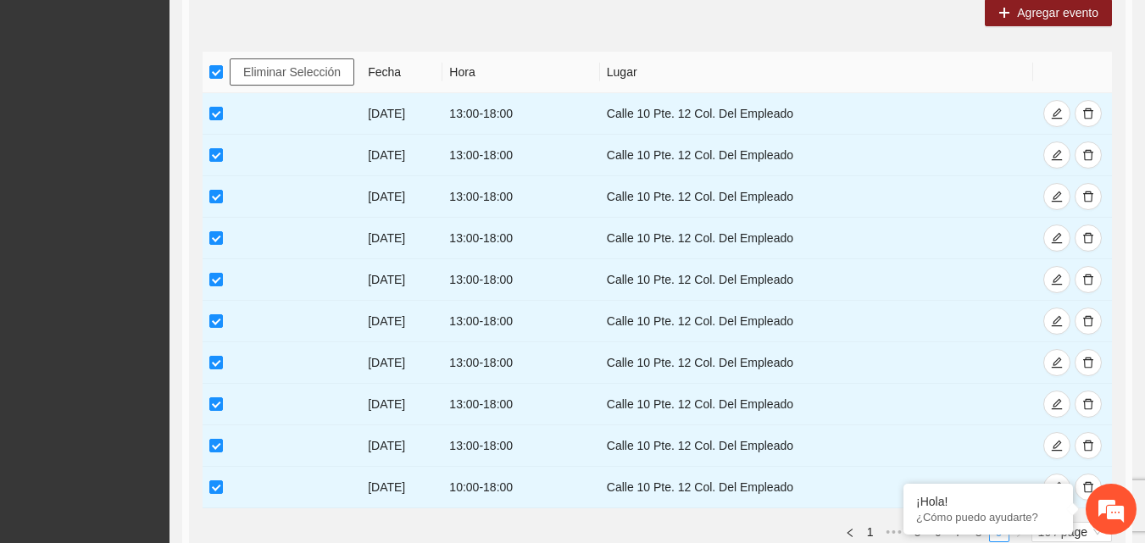
click at [280, 71] on span "Eliminar Selección" at bounding box center [291, 72] width 97 height 19
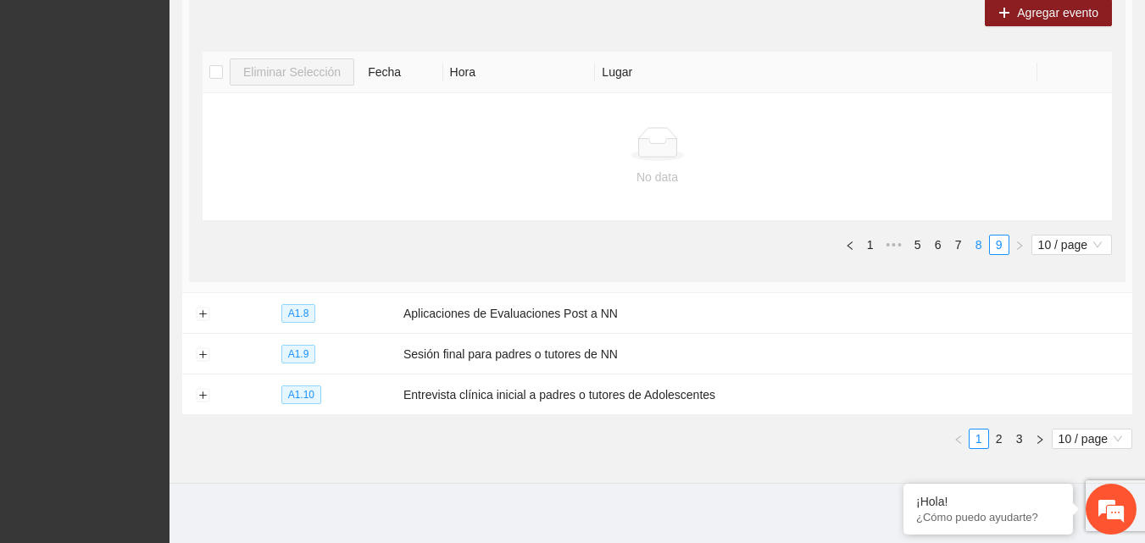
click at [976, 242] on link "8" at bounding box center [979, 245] width 19 height 19
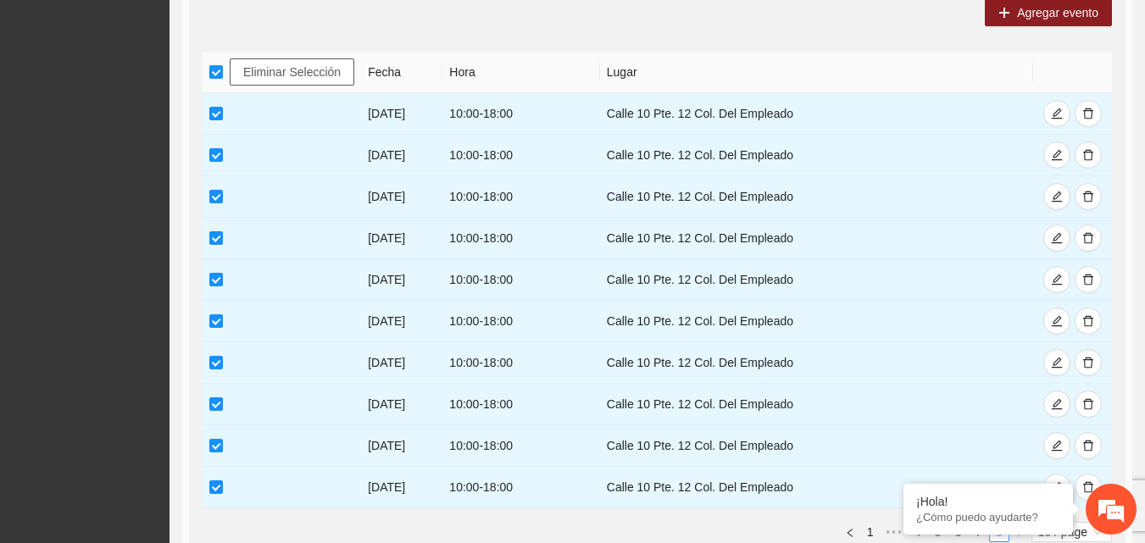
click at [269, 63] on span "Eliminar Selección" at bounding box center [291, 72] width 97 height 19
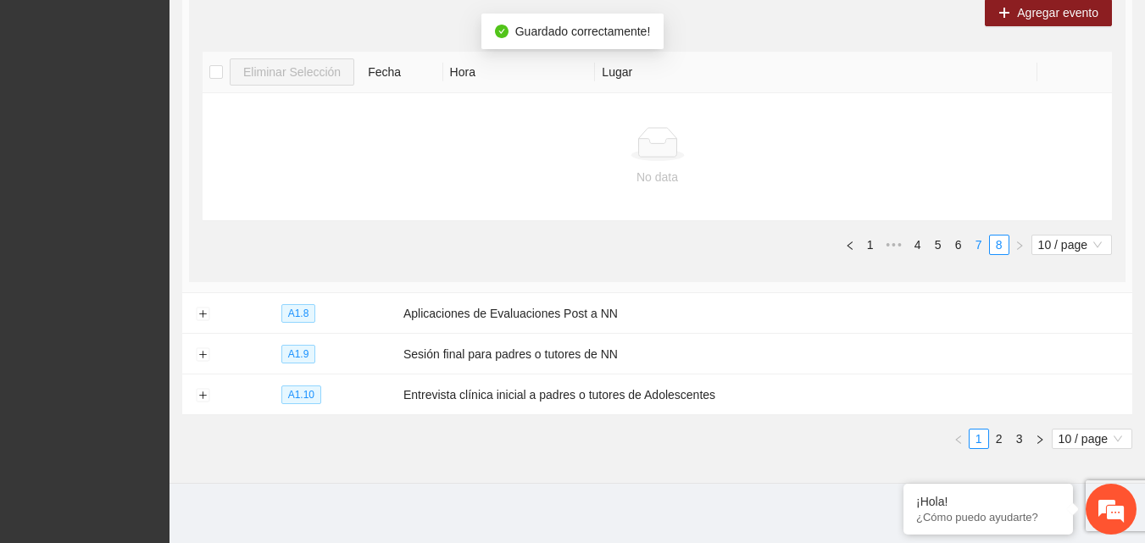
click at [978, 240] on link "7" at bounding box center [979, 245] width 19 height 19
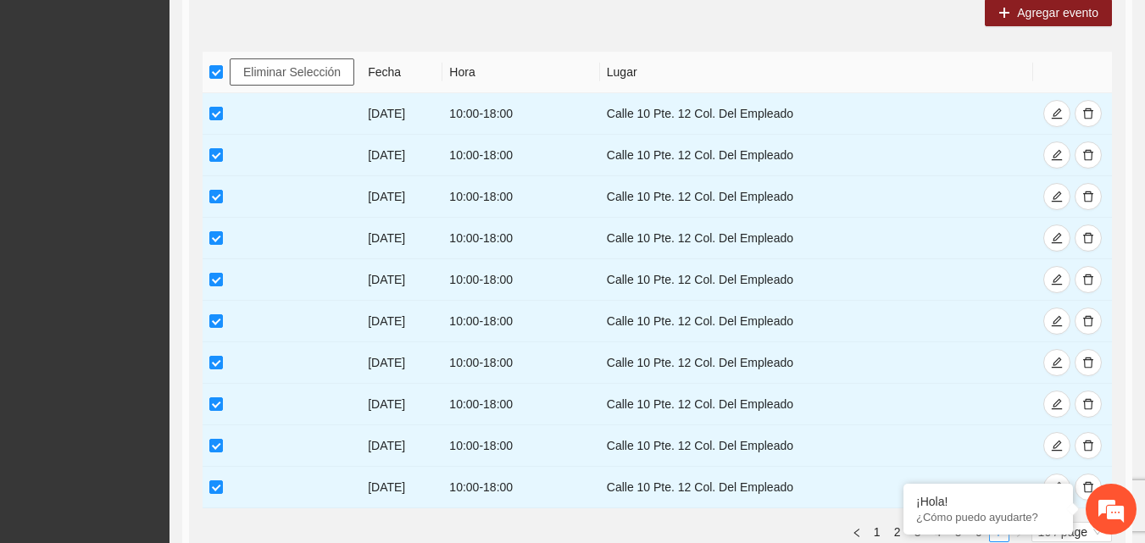
click at [268, 70] on span "Eliminar Selección" at bounding box center [291, 72] width 97 height 19
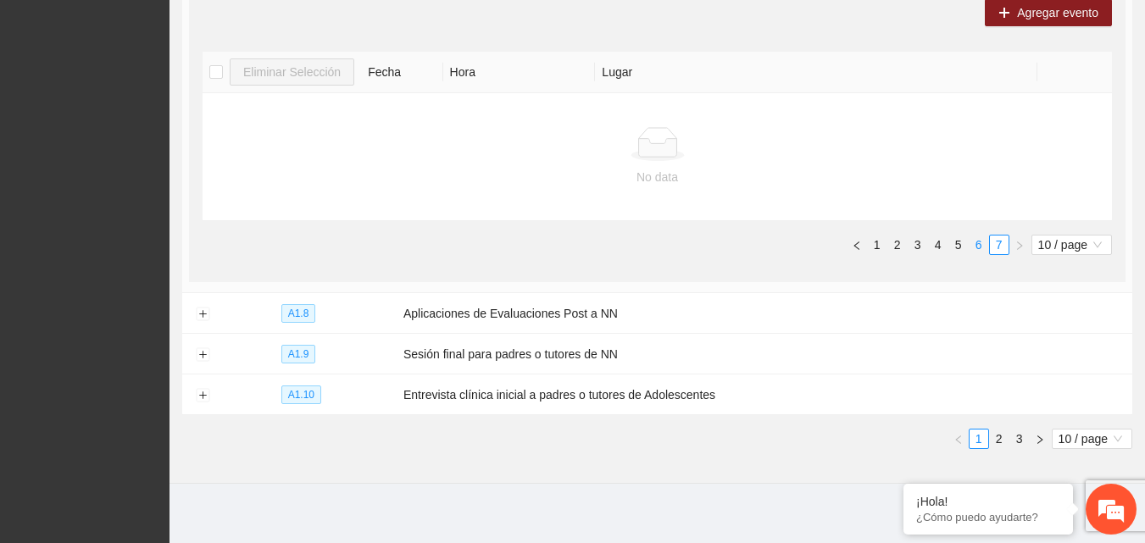
click at [979, 242] on link "6" at bounding box center [979, 245] width 19 height 19
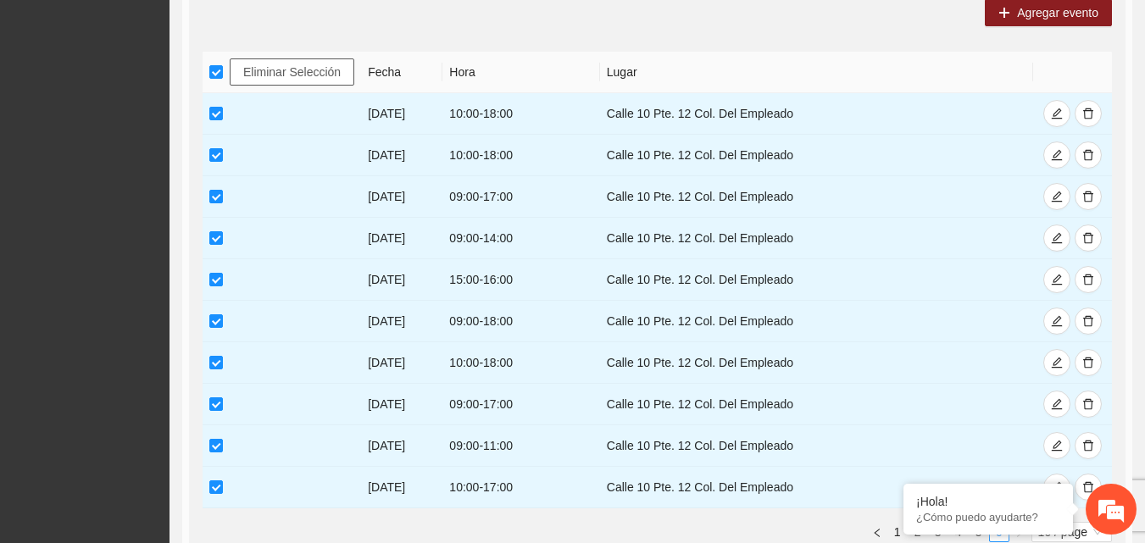
click at [273, 69] on span "Eliminar Selección" at bounding box center [291, 72] width 97 height 19
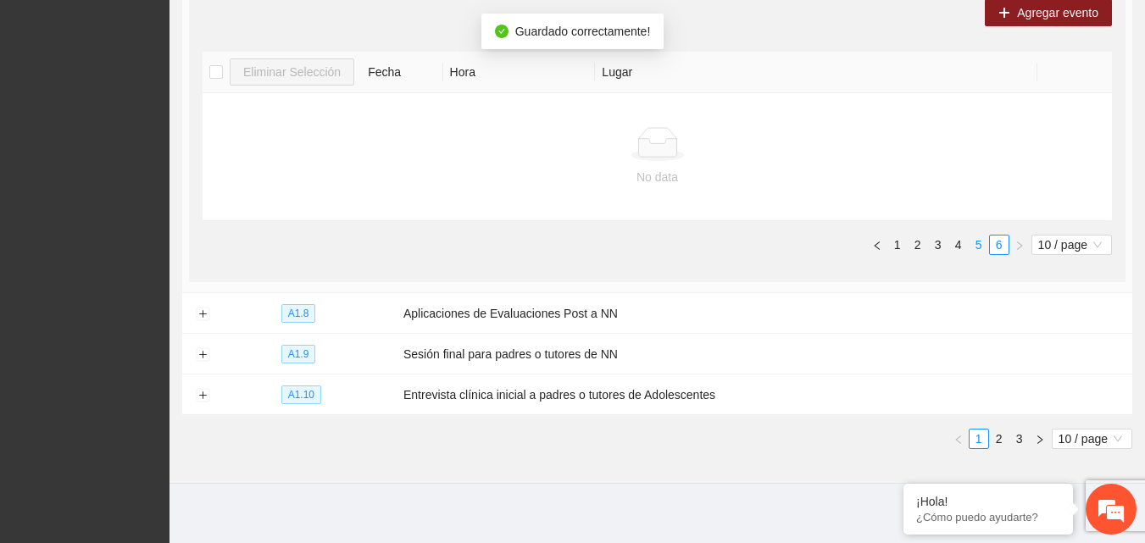
click at [976, 242] on link "5" at bounding box center [979, 245] width 19 height 19
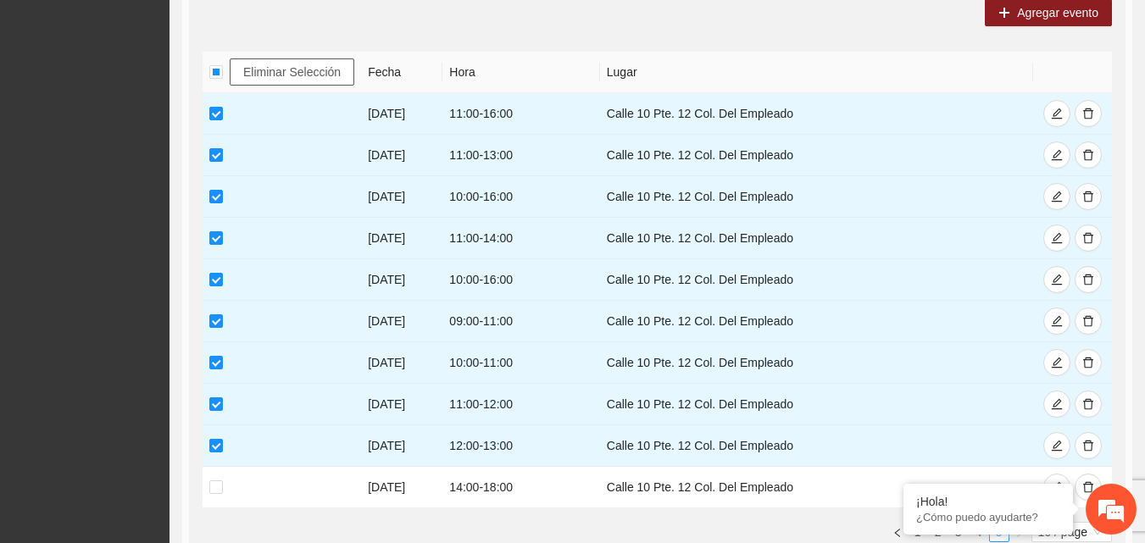
click at [308, 69] on span "Eliminar Selección" at bounding box center [291, 72] width 97 height 19
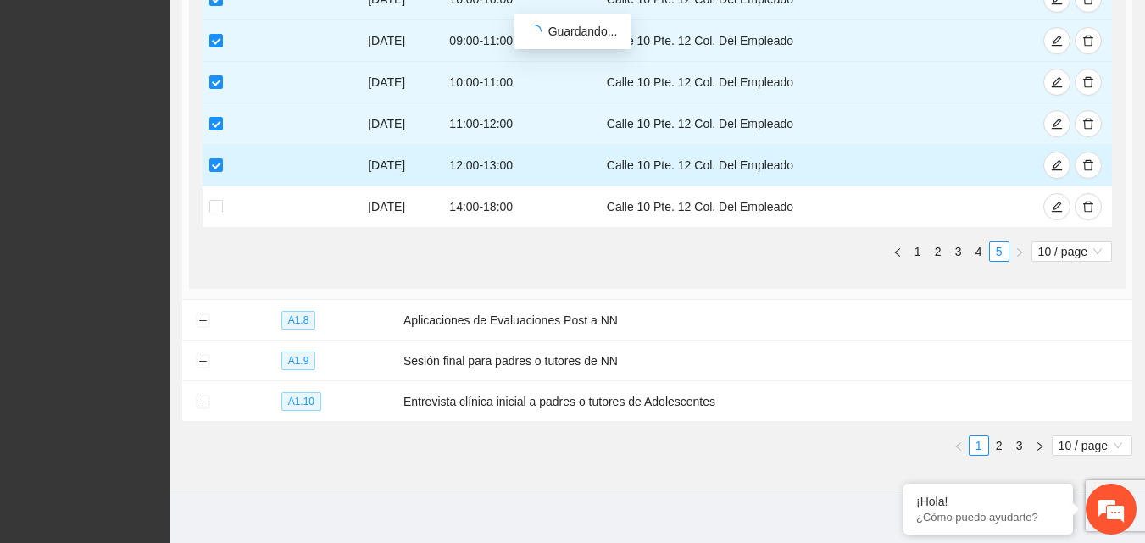
scroll to position [865, 0]
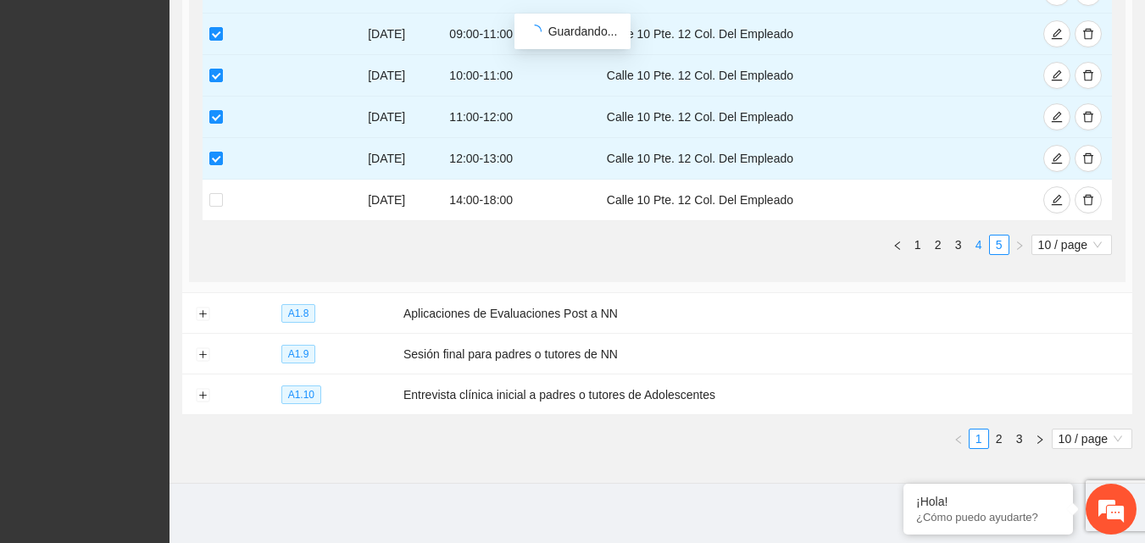
click at [974, 243] on link "4" at bounding box center [979, 245] width 19 height 19
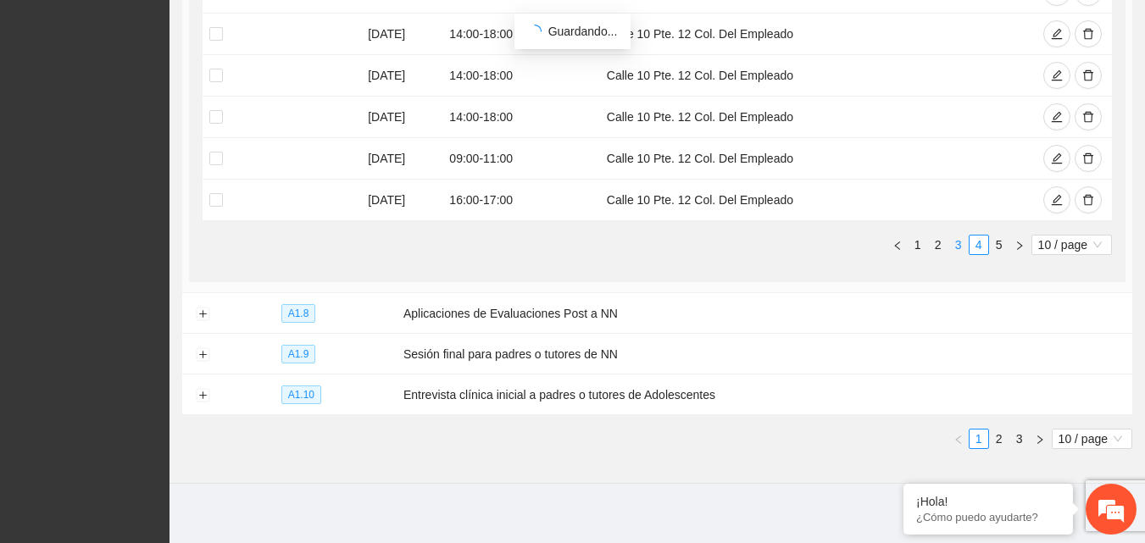
click at [957, 240] on link "3" at bounding box center [958, 245] width 19 height 19
click at [935, 238] on link "2" at bounding box center [938, 245] width 19 height 19
click at [912, 239] on link "1" at bounding box center [918, 245] width 19 height 19
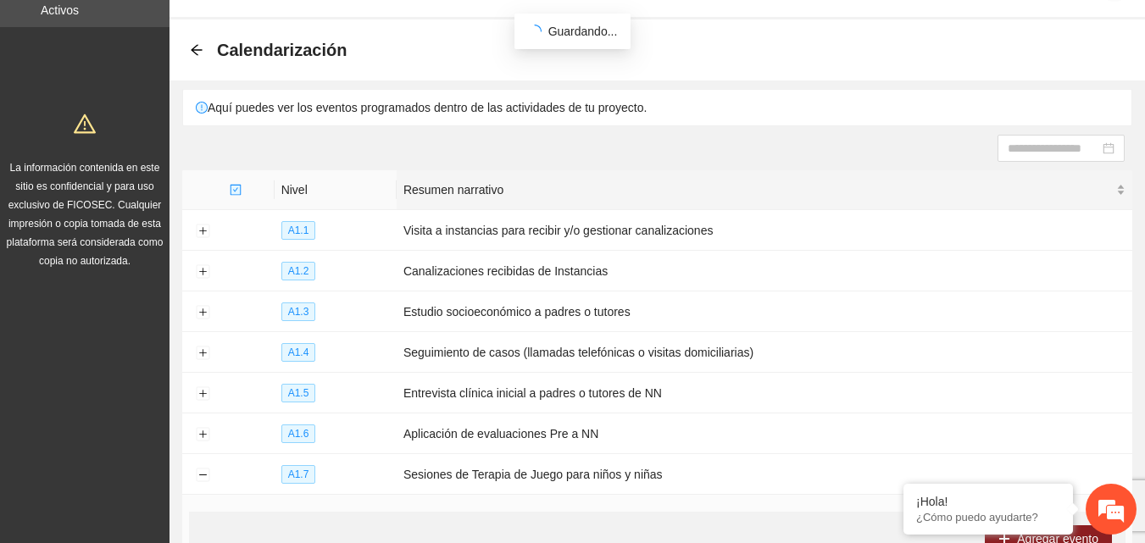
scroll to position [17, 0]
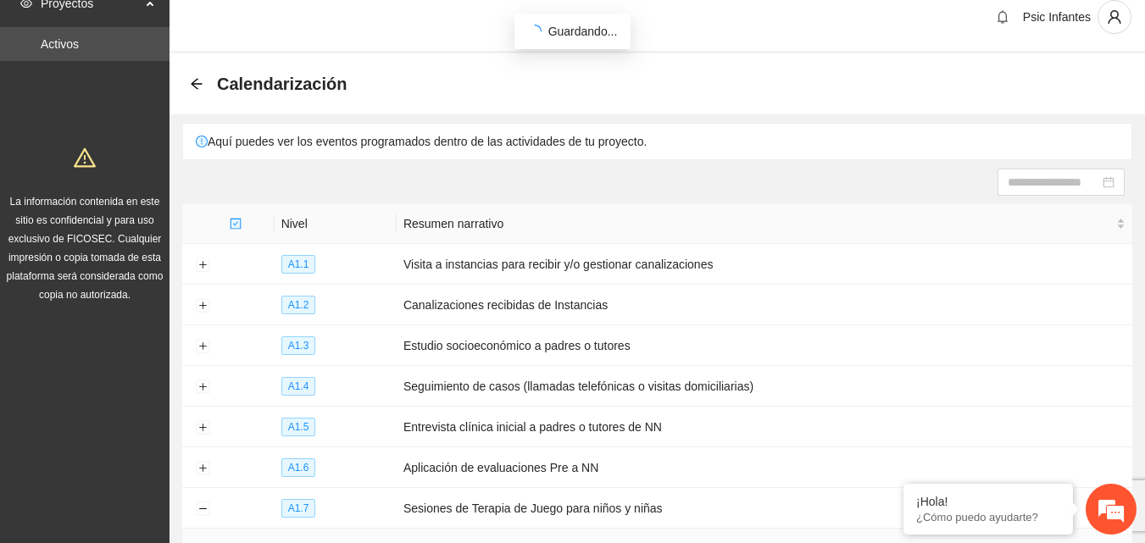
click at [436, 61] on div "Calendarización" at bounding box center [658, 83] width 976 height 61
click at [192, 77] on icon "arrow-left" at bounding box center [197, 84] width 14 height 14
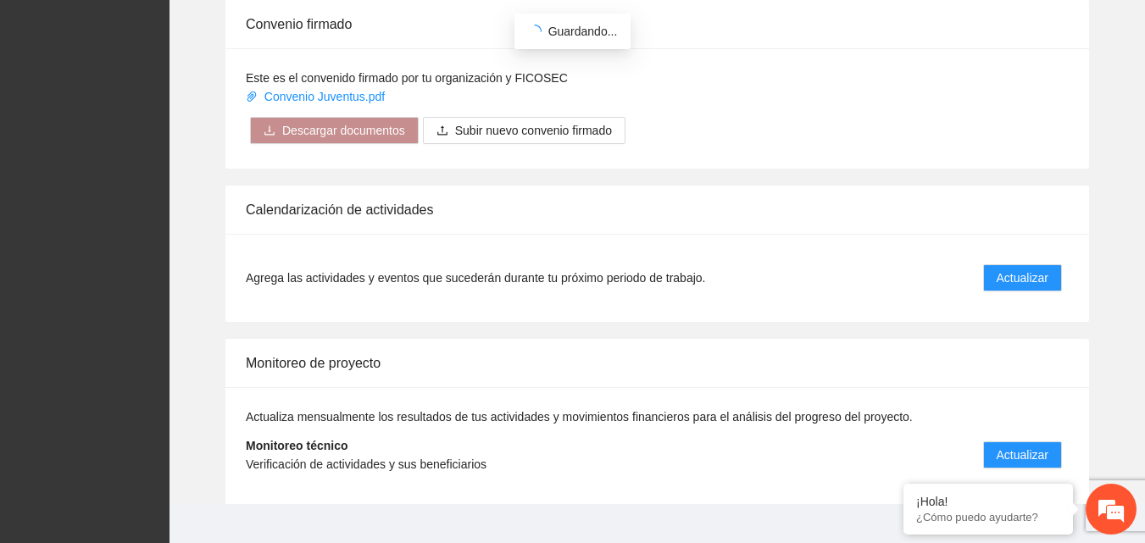
scroll to position [1359, 0]
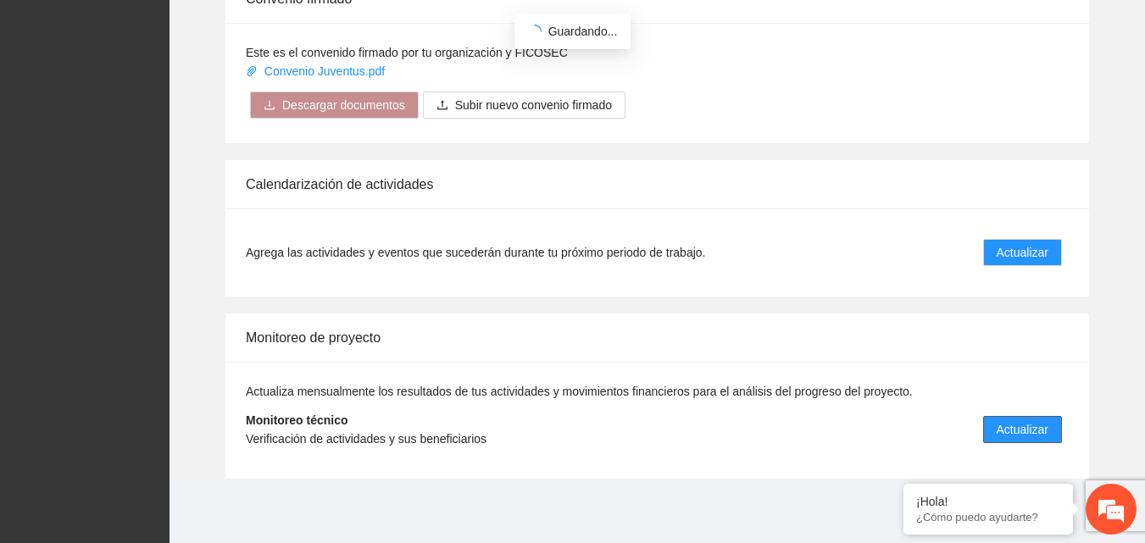
click at [1015, 432] on span "Actualizar" at bounding box center [1023, 429] width 52 height 19
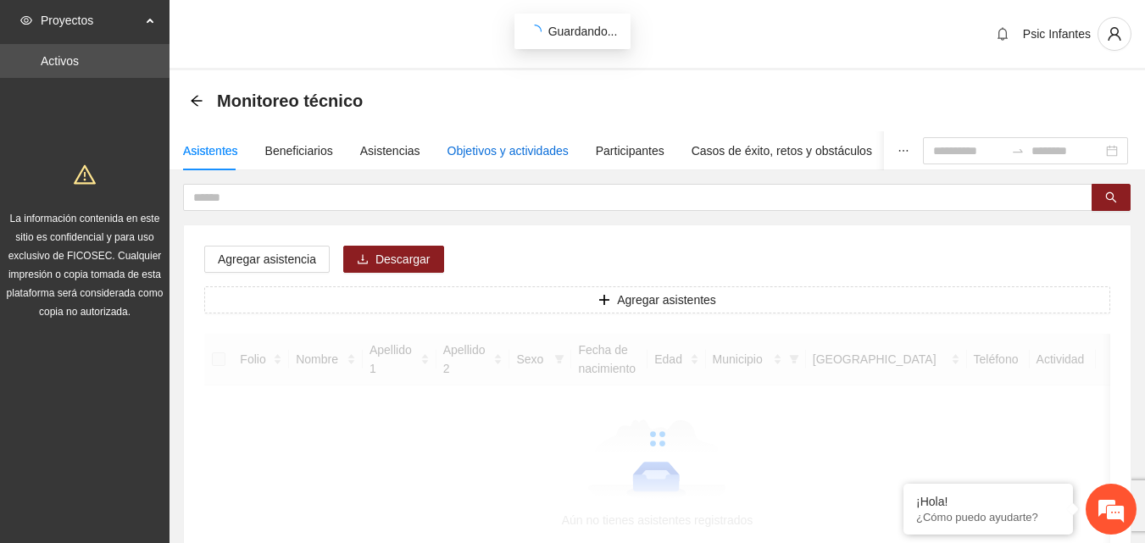
click at [499, 156] on div "Objetivos y actividades" at bounding box center [508, 151] width 121 height 19
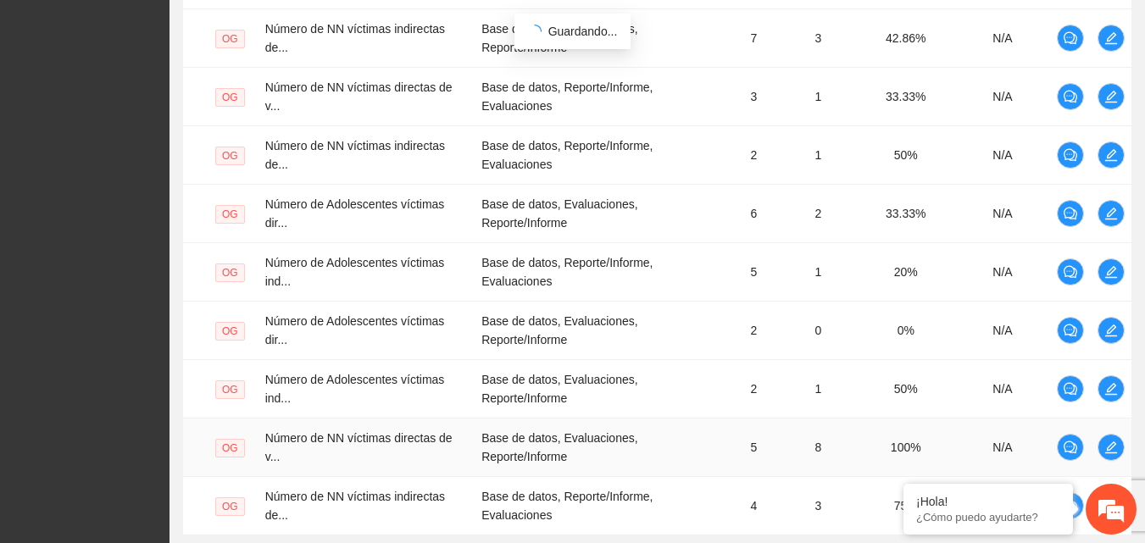
scroll to position [668, 0]
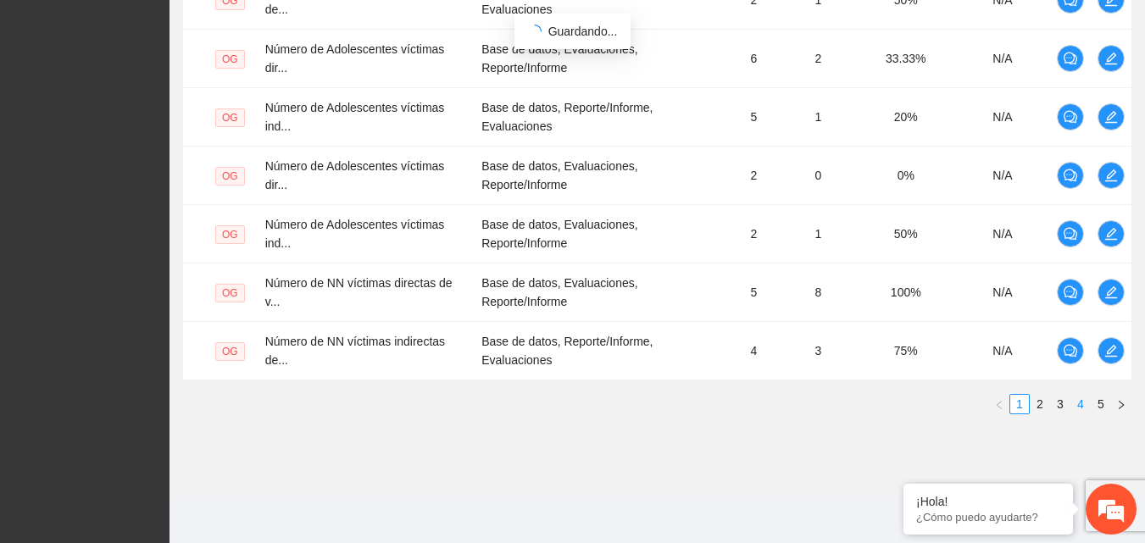
click at [1078, 407] on link "4" at bounding box center [1080, 404] width 19 height 19
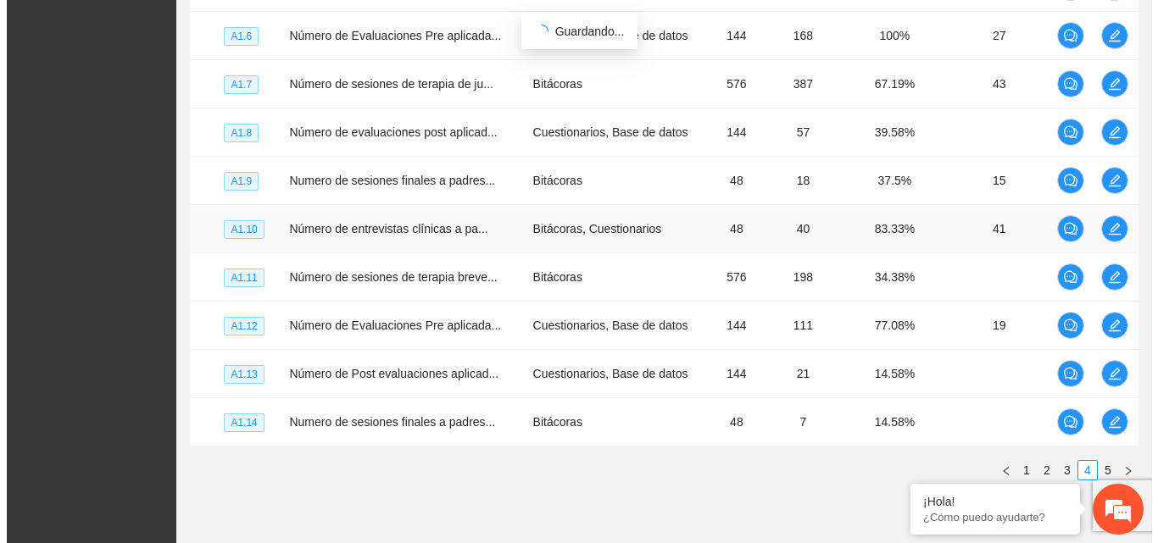
scroll to position [481, 0]
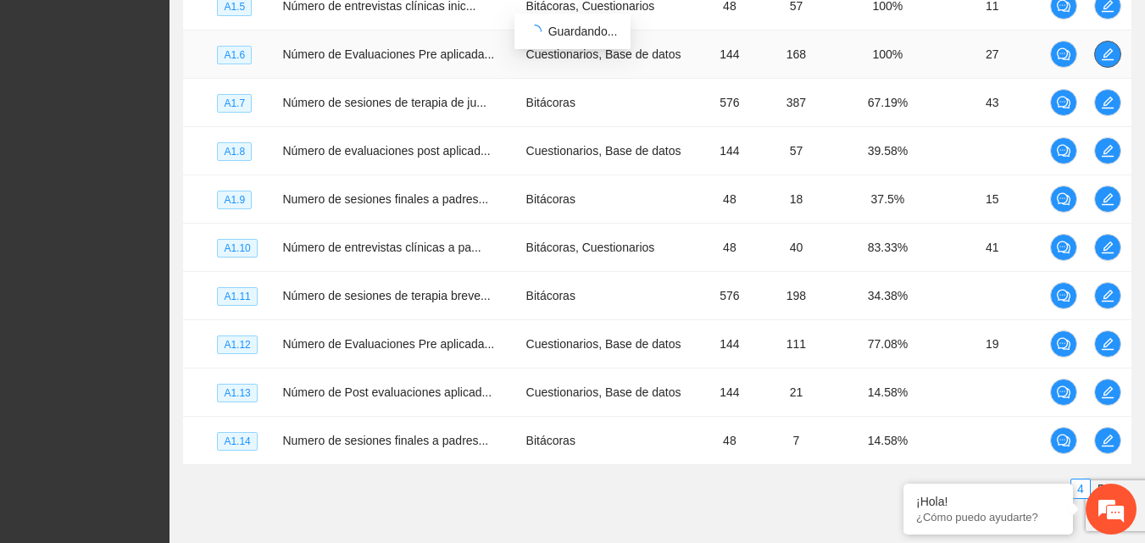
click at [1109, 57] on icon "edit" at bounding box center [1108, 54] width 14 height 14
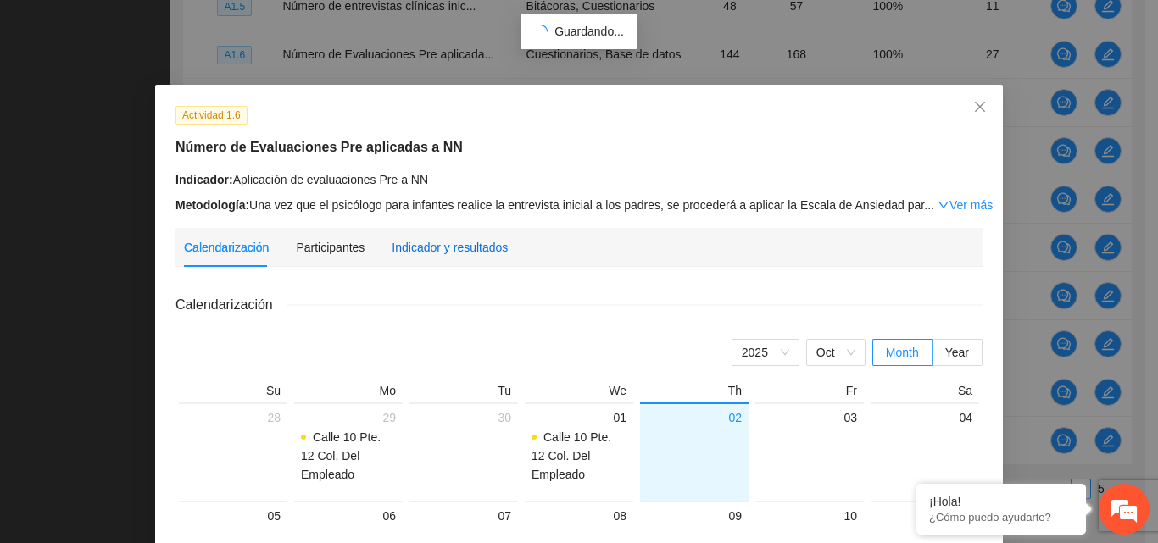
click at [456, 253] on div "Indicador y resultados" at bounding box center [450, 247] width 116 height 19
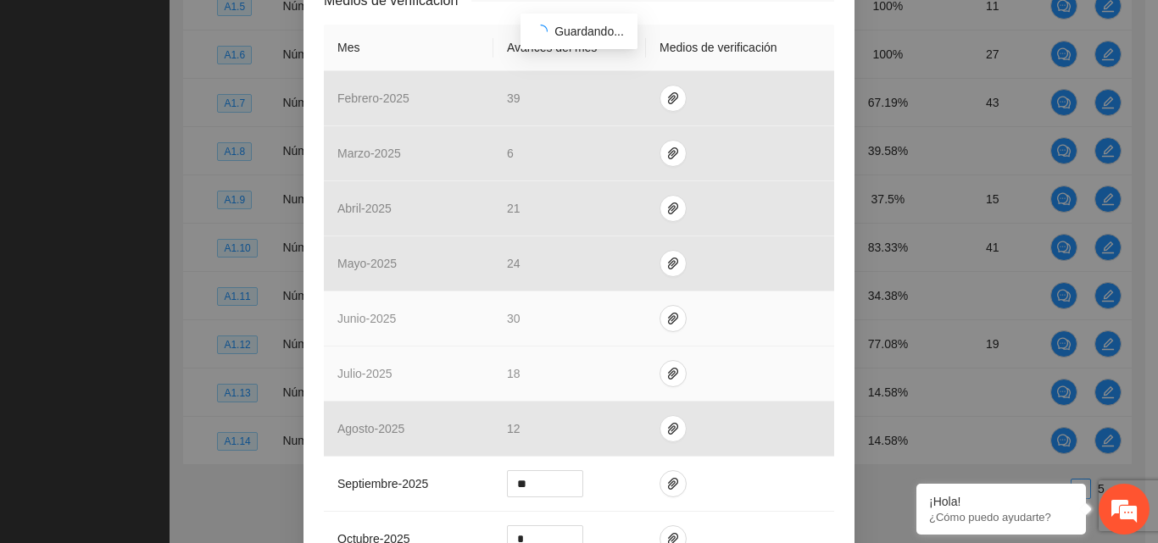
scroll to position [509, 0]
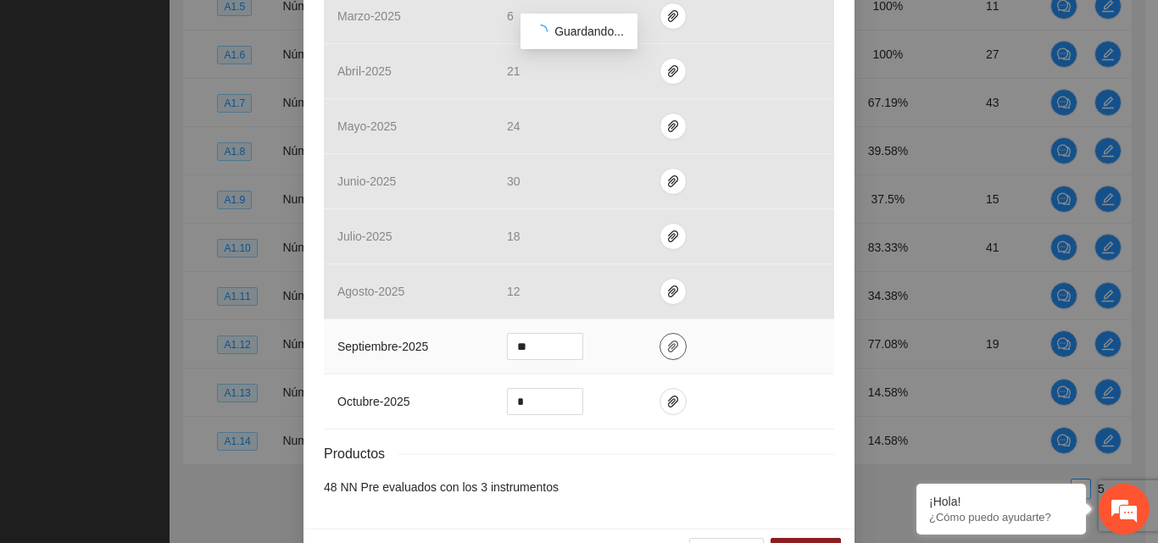
click at [668, 346] on icon "paper-clip" at bounding box center [673, 347] width 10 height 12
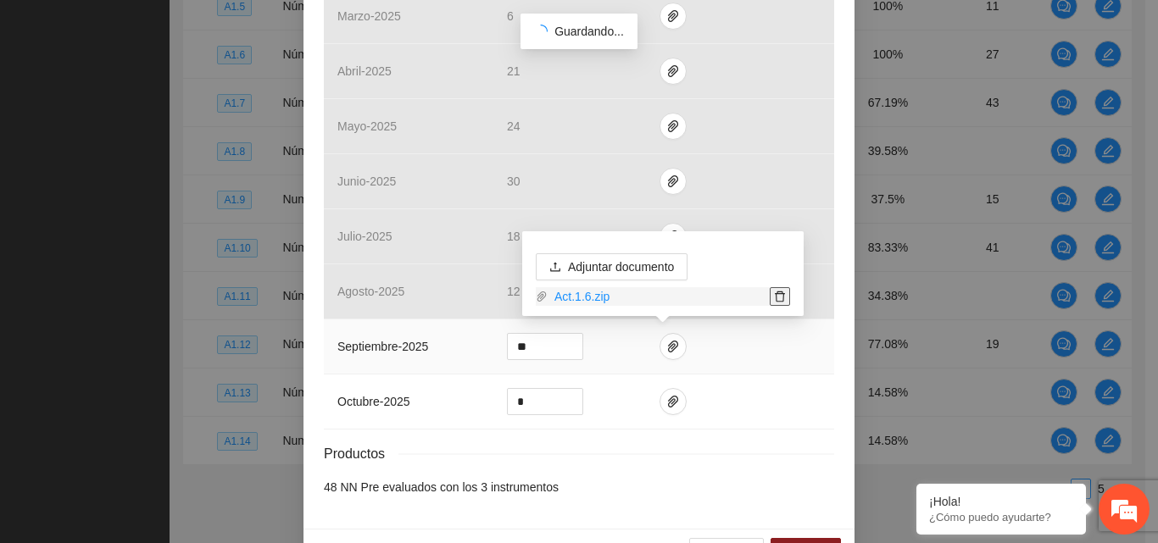
click at [782, 300] on icon "delete" at bounding box center [780, 297] width 12 height 12
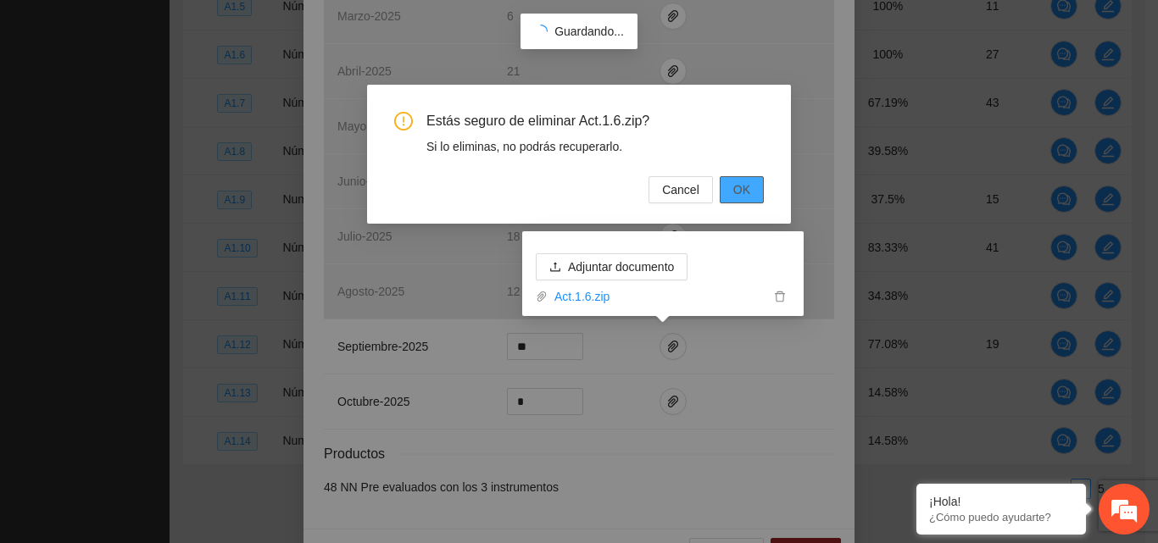
click at [751, 195] on button "OK" at bounding box center [742, 189] width 44 height 27
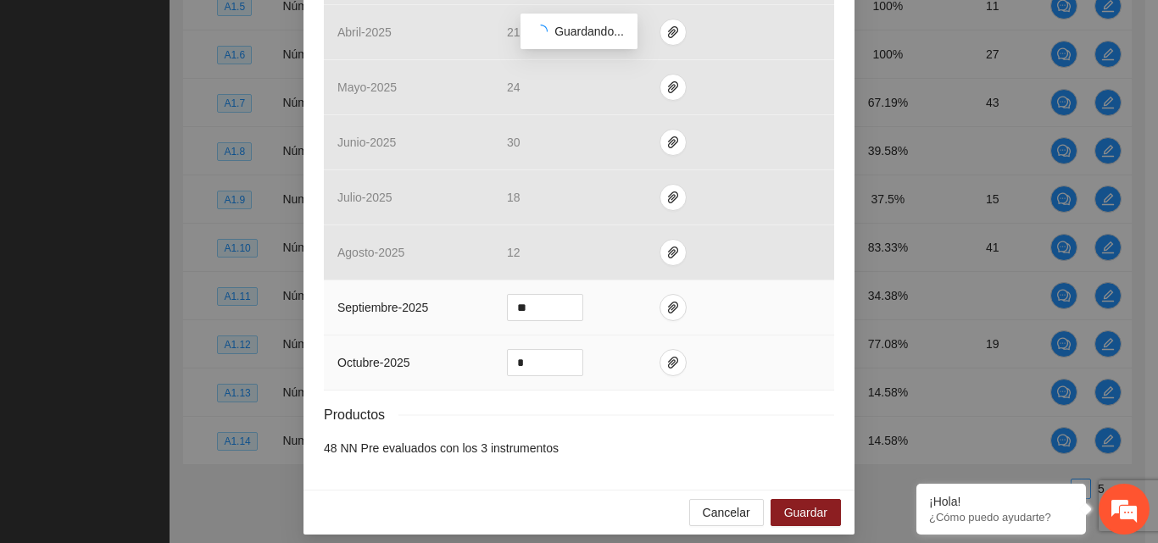
scroll to position [559, 0]
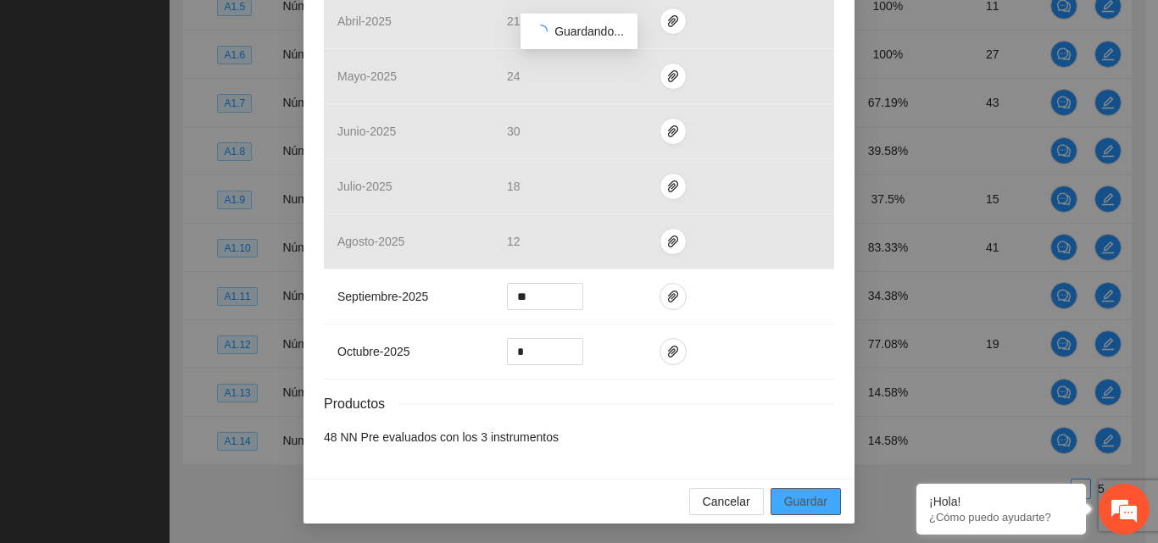
click at [818, 509] on span "Guardar" at bounding box center [805, 501] width 43 height 19
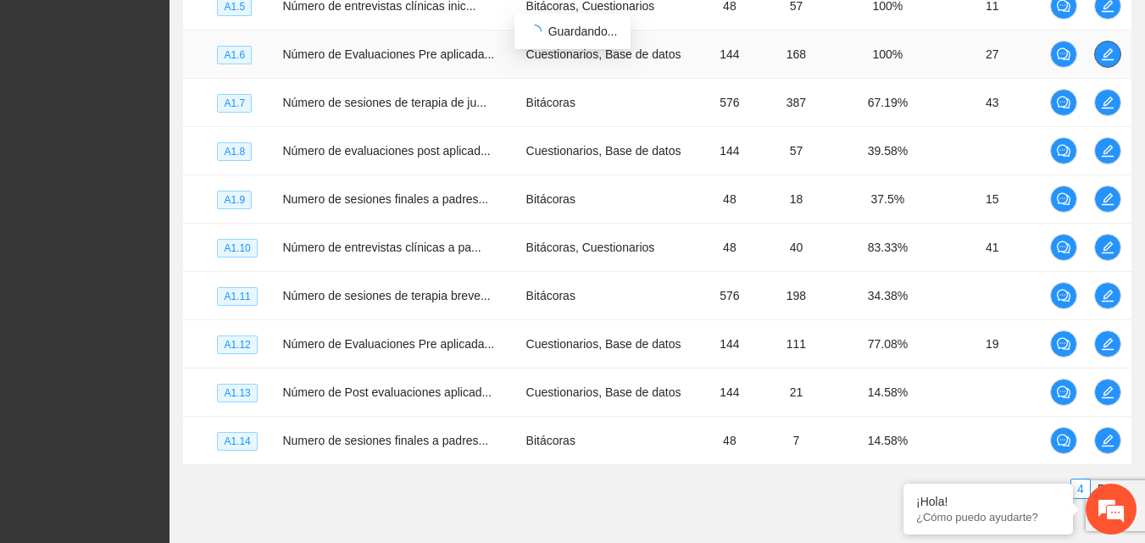
click at [1107, 52] on icon "edit" at bounding box center [1108, 54] width 12 height 12
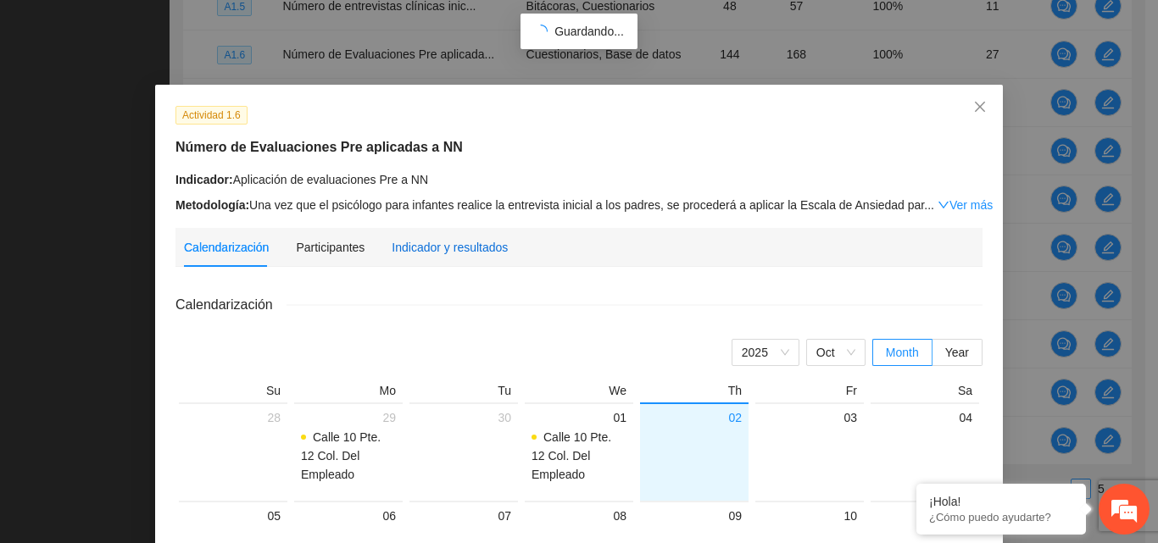
click at [466, 252] on div "Indicador y resultados" at bounding box center [450, 247] width 116 height 19
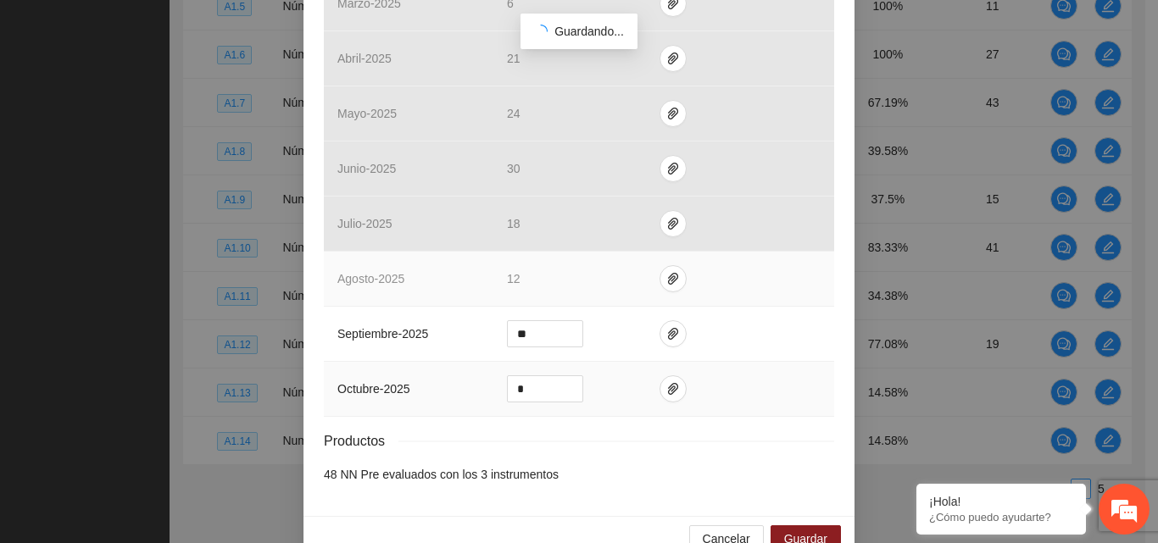
scroll to position [559, 0]
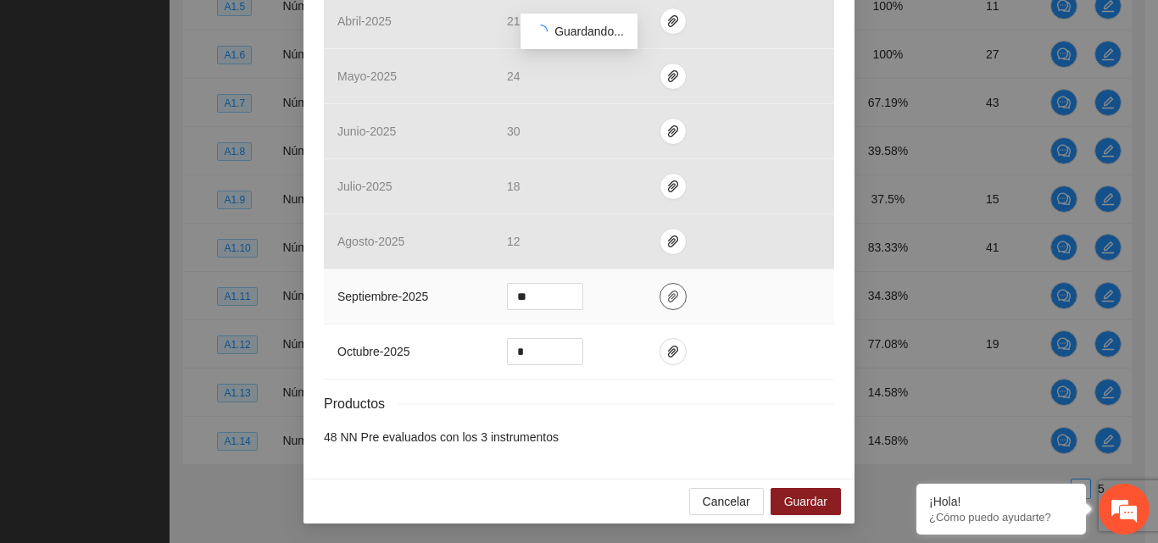
click at [666, 302] on icon "paper-clip" at bounding box center [673, 297] width 14 height 14
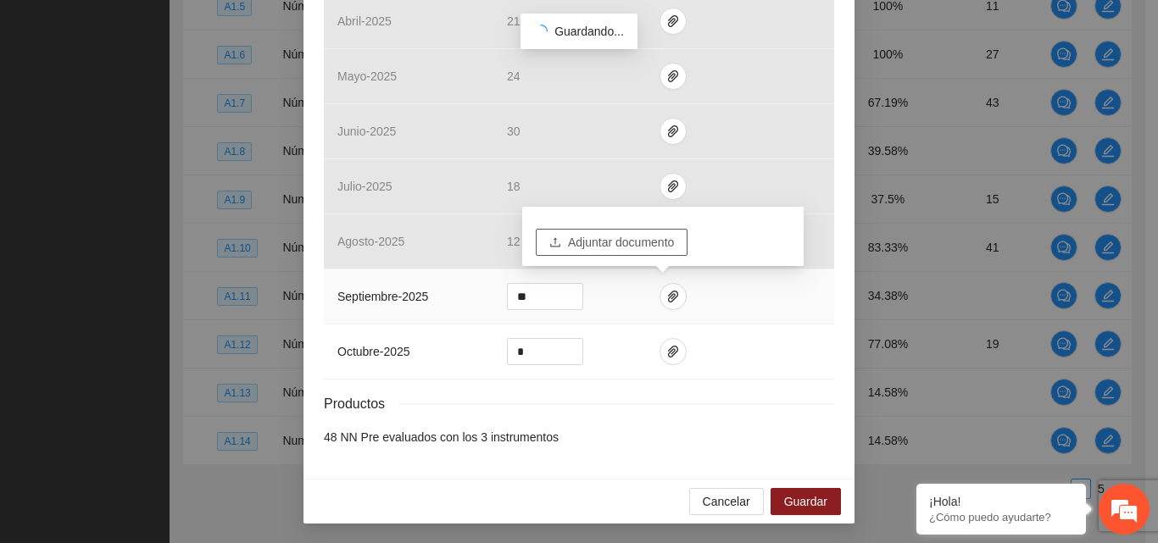
click at [626, 247] on span "Adjuntar documento" at bounding box center [621, 242] width 106 height 19
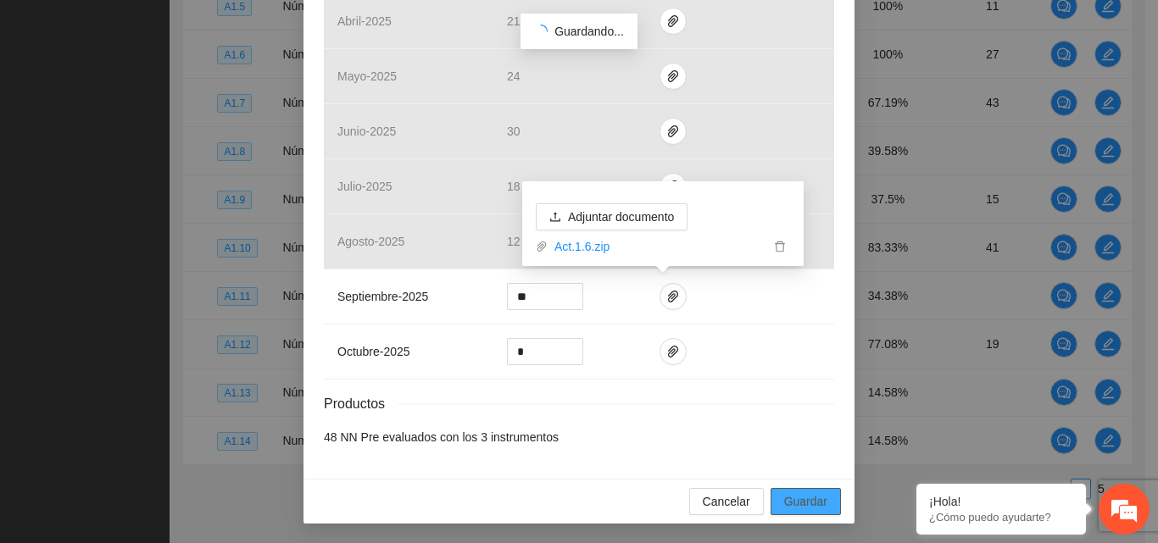
click at [816, 506] on span "Guardar" at bounding box center [805, 501] width 43 height 19
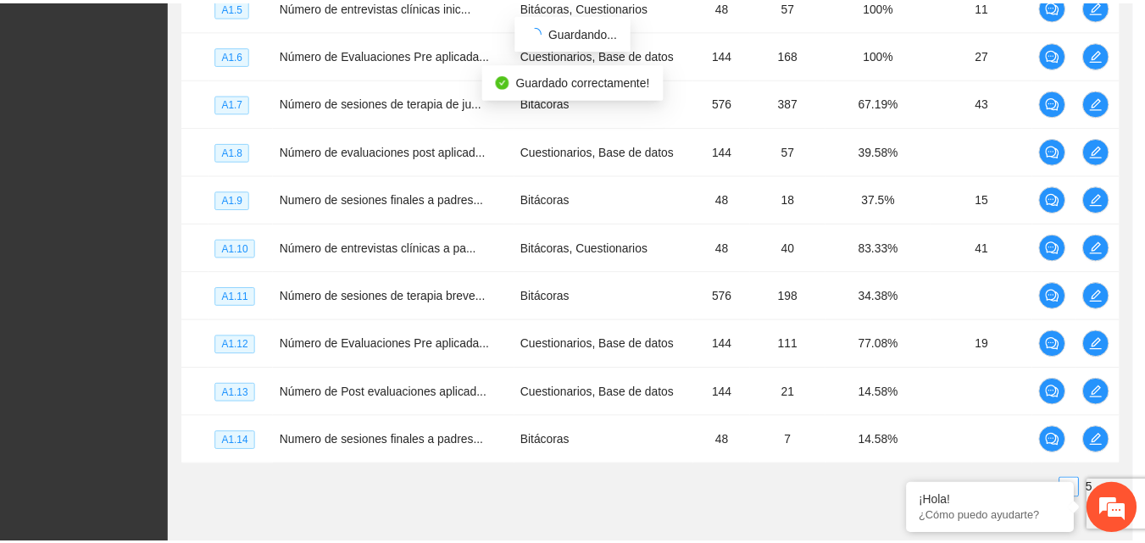
scroll to position [474, 0]
